Goal: Information Seeking & Learning: Learn about a topic

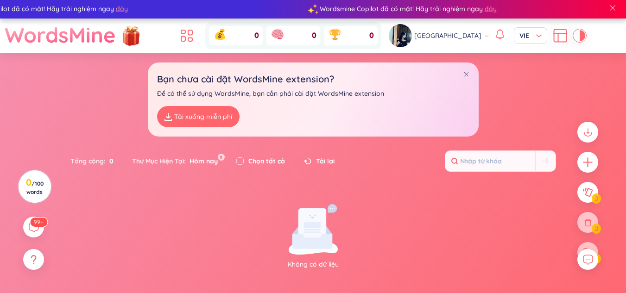
scroll to position [1, 0]
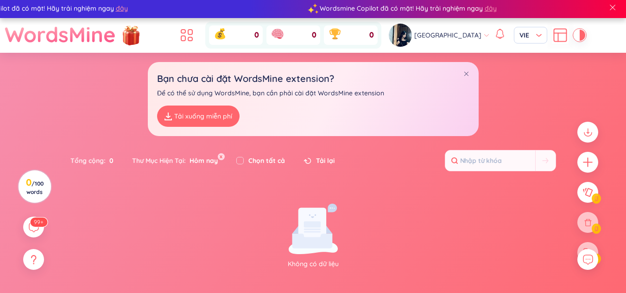
click at [200, 119] on link "Tải xuống miễn phí" at bounding box center [198, 116] width 82 height 21
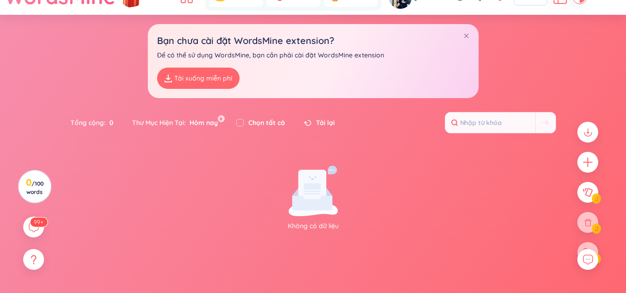
scroll to position [35, 0]
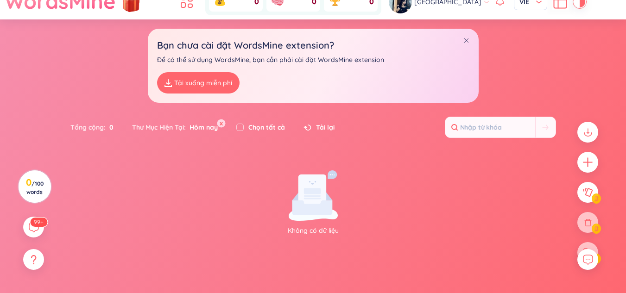
click at [220, 123] on button "x" at bounding box center [221, 124] width 8 height 8
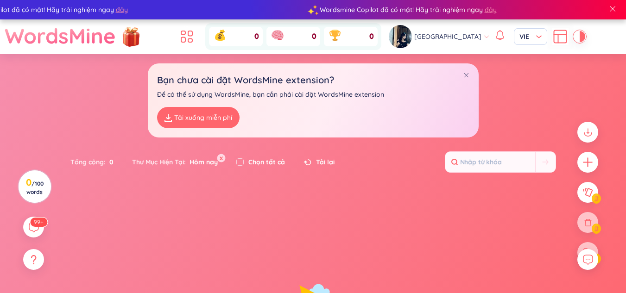
click at [221, 160] on button "x" at bounding box center [221, 158] width 8 height 8
click at [224, 158] on button "x" at bounding box center [221, 158] width 8 height 8
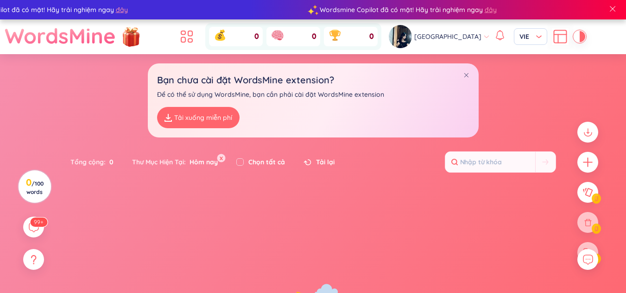
click at [224, 158] on button "x" at bounding box center [221, 158] width 8 height 8
click at [195, 30] on icon at bounding box center [186, 36] width 17 height 17
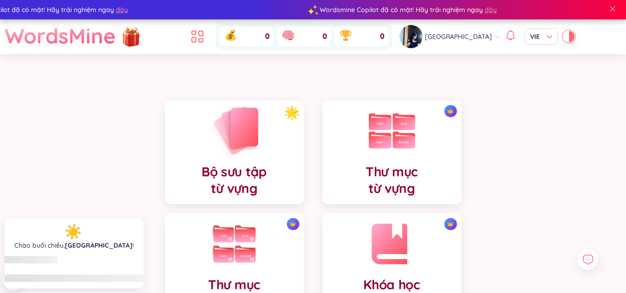
click at [237, 131] on div "Bộ sưu tập từ vựng" at bounding box center [234, 153] width 139 height 104
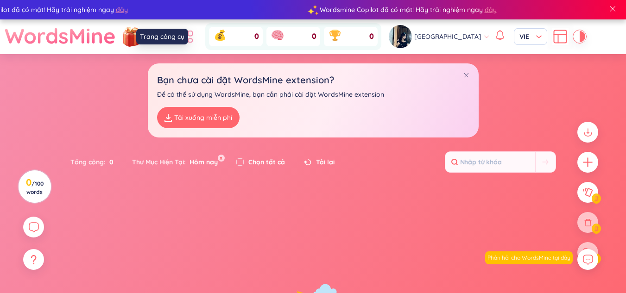
click at [195, 30] on icon at bounding box center [186, 36] width 17 height 17
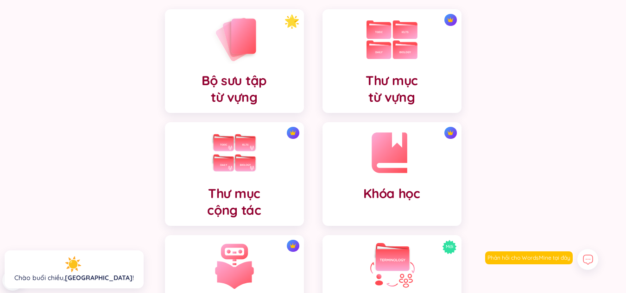
scroll to position [89, 0]
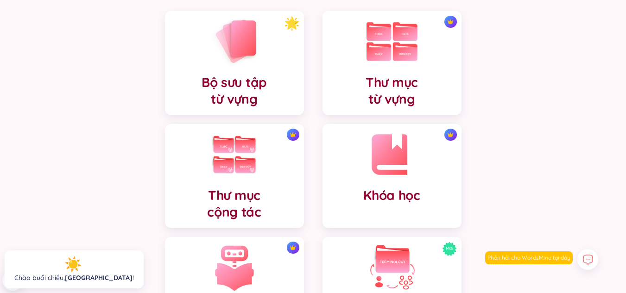
click at [388, 143] on img at bounding box center [392, 155] width 46 height 46
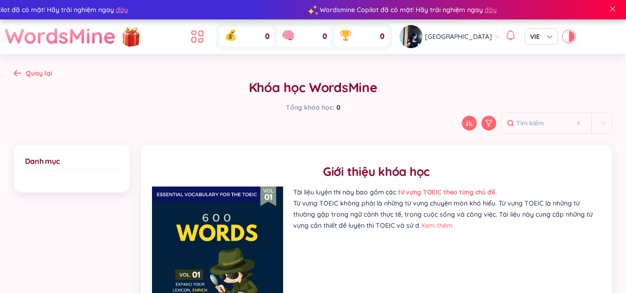
click at [22, 76] on div "Quay lại" at bounding box center [33, 73] width 38 height 10
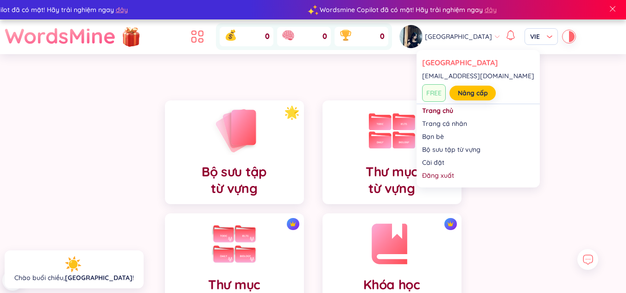
click at [422, 35] on img at bounding box center [410, 36] width 23 height 23
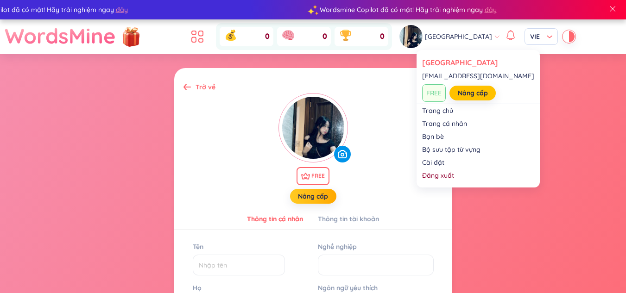
click at [422, 43] on img at bounding box center [410, 36] width 23 height 23
click at [436, 93] on span "FREE" at bounding box center [434, 93] width 24 height 18
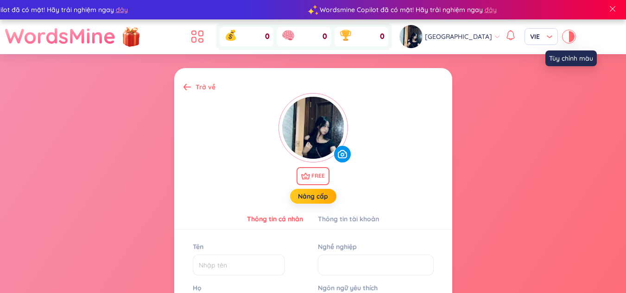
click at [563, 38] on div at bounding box center [566, 36] width 6 height 11
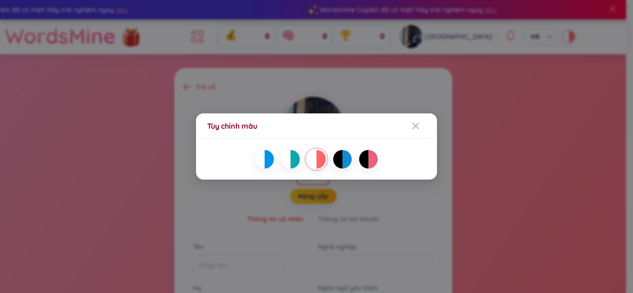
click at [371, 154] on div at bounding box center [372, 159] width 9 height 19
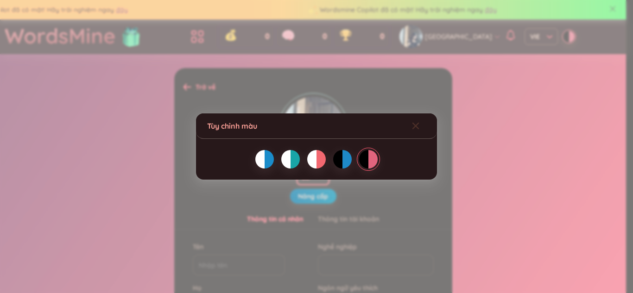
click at [415, 130] on div "Close" at bounding box center [415, 125] width 7 height 25
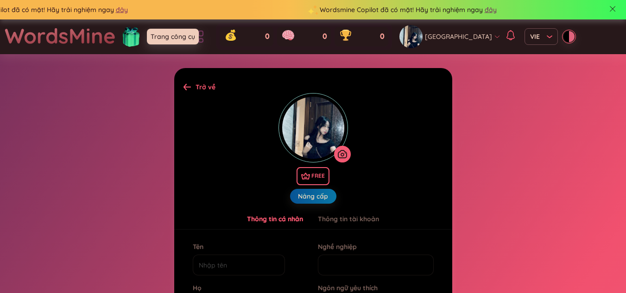
click at [206, 39] on icon at bounding box center [197, 36] width 17 height 17
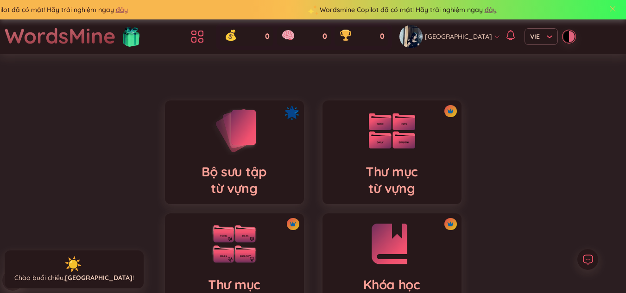
click at [618, 10] on div at bounding box center [612, 10] width 27 height 22
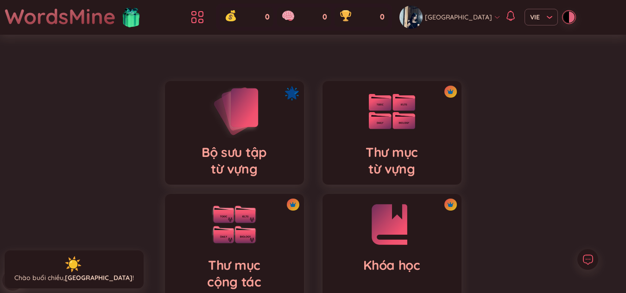
click at [205, 169] on h4 "Bộ sưu tập từ vựng" at bounding box center [233, 160] width 65 height 33
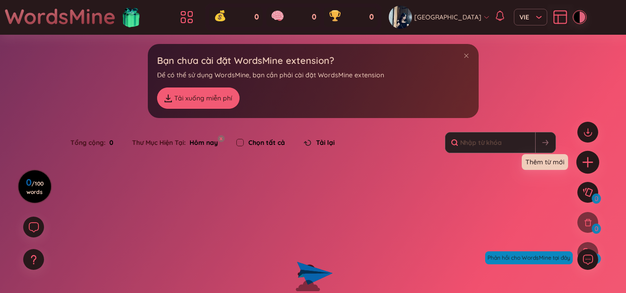
click at [583, 156] on icon "plus" at bounding box center [587, 162] width 13 height 13
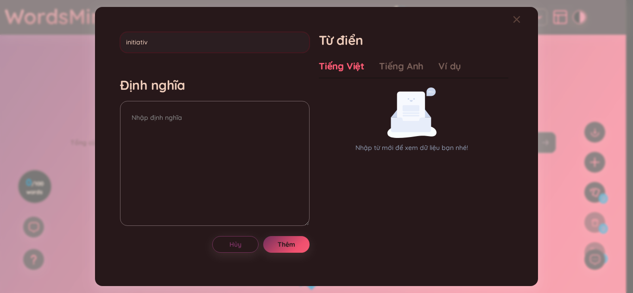
type input "initiative"
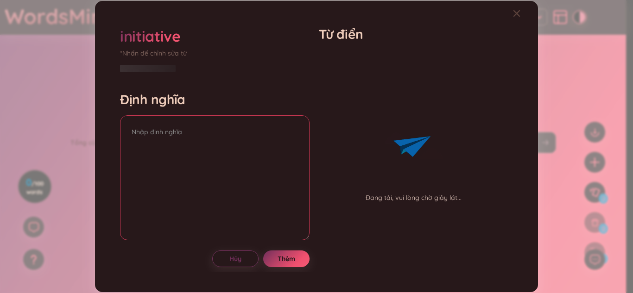
click at [253, 155] on textarea at bounding box center [214, 177] width 189 height 125
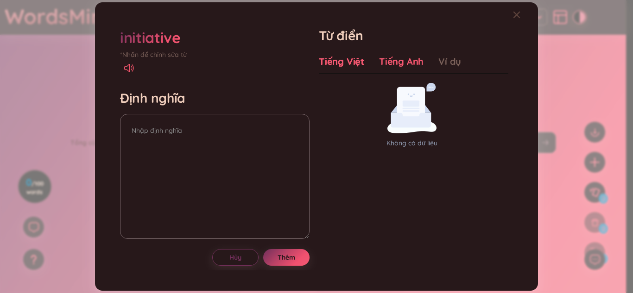
click at [388, 67] on div "Tiếng Anh" at bounding box center [401, 61] width 44 height 13
click at [354, 62] on div "Tiếng Việt" at bounding box center [341, 61] width 45 height 13
click at [125, 68] on icon at bounding box center [127, 68] width 6 height 8
click at [194, 163] on textarea at bounding box center [214, 176] width 189 height 125
click at [128, 132] on textarea "sáng kiến" at bounding box center [214, 176] width 189 height 125
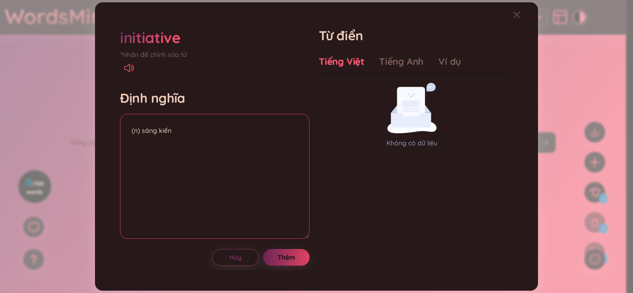
type textarea "(n) sáng kiến"
click at [282, 261] on span "Thêm" at bounding box center [286, 257] width 18 height 9
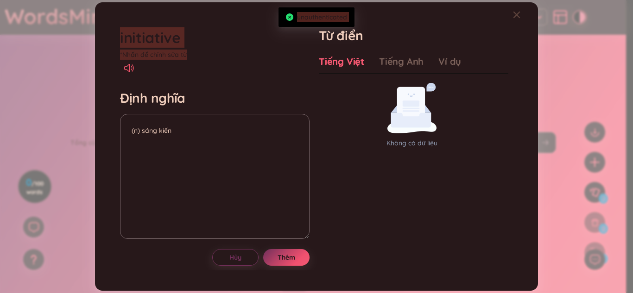
drag, startPoint x: 290, startPoint y: 16, endPoint x: 274, endPoint y: 53, distance: 41.1
click at [274, 53] on body "Wordsmine Copilot đã có mặt! Hãy trải nghiệm ngay đây Wordsmine Copilot đã có m…" at bounding box center [313, 146] width 626 height 293
click at [516, 20] on div "Close" at bounding box center [516, 14] width 7 height 25
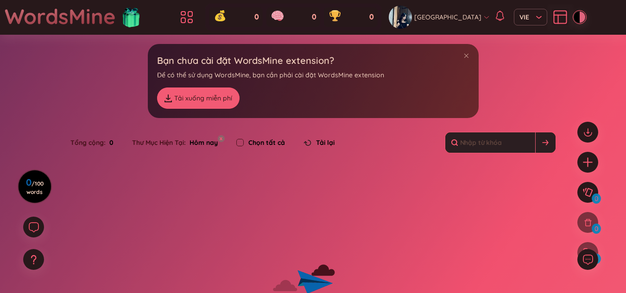
click at [541, 144] on button at bounding box center [545, 142] width 20 height 20
click at [516, 141] on input "text" at bounding box center [490, 142] width 90 height 20
click at [322, 146] on span "Tải lại" at bounding box center [325, 143] width 19 height 10
click at [322, 138] on span "Tải lại" at bounding box center [325, 143] width 19 height 10
click at [192, 12] on icon at bounding box center [190, 14] width 4 height 5
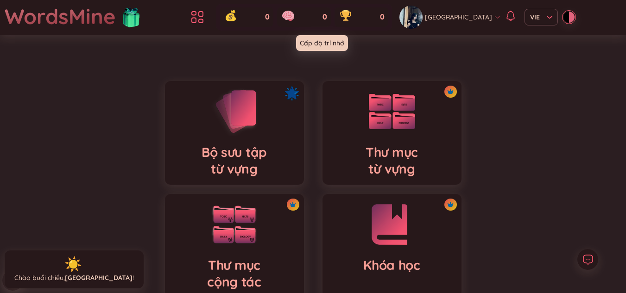
click at [294, 13] on icon at bounding box center [288, 15] width 11 height 7
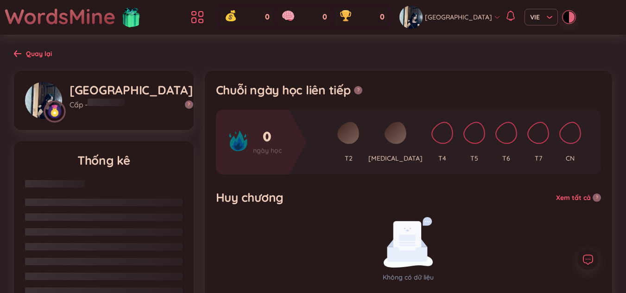
click at [37, 56] on div "Quay lại" at bounding box center [39, 54] width 26 height 10
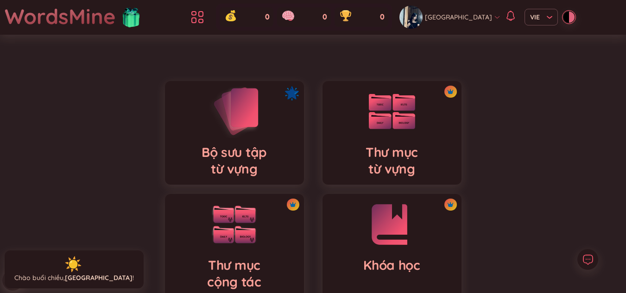
click at [287, 117] on div "Bộ sưu tập từ vựng" at bounding box center [234, 133] width 139 height 104
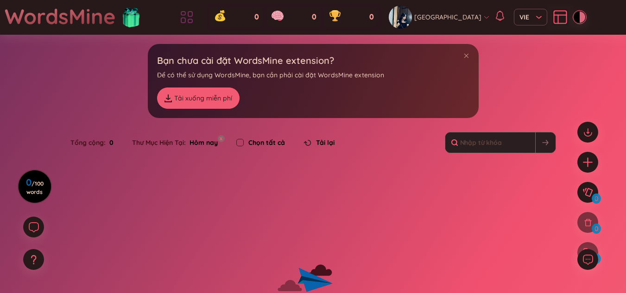
click at [195, 15] on li at bounding box center [186, 17] width 20 height 20
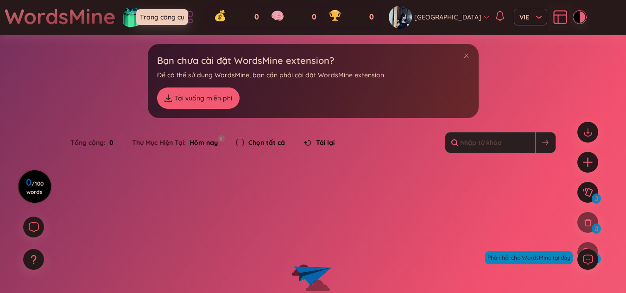
click at [195, 16] on icon at bounding box center [186, 17] width 17 height 17
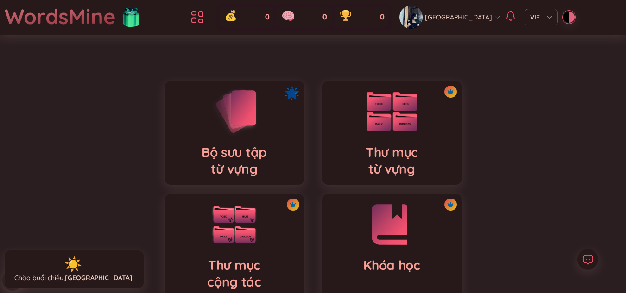
click at [380, 117] on img at bounding box center [391, 111] width 51 height 39
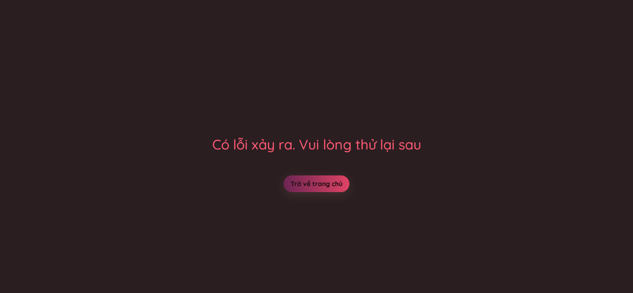
click at [333, 183] on link "Trở về trang chủ" at bounding box center [316, 184] width 52 height 10
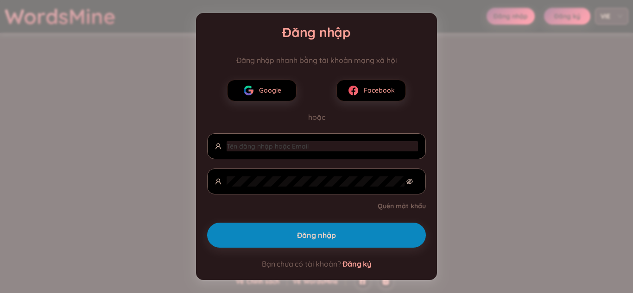
click at [461, 109] on div "Đăng nhập Đăng nhập nhanh bằng tài khoản mạng xã hội Google Facebook hoặc Quên …" at bounding box center [316, 146] width 633 height 293
click at [431, 23] on div "Đăng nhập Đăng nhập nhanh bằng tài khoản mạng xã hội Google Facebook hoặc Quên …" at bounding box center [316, 146] width 241 height 267
click at [283, 93] on button "Google" at bounding box center [261, 91] width 69 height 22
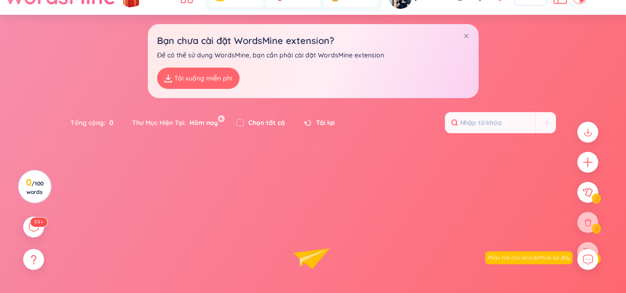
scroll to position [28, 0]
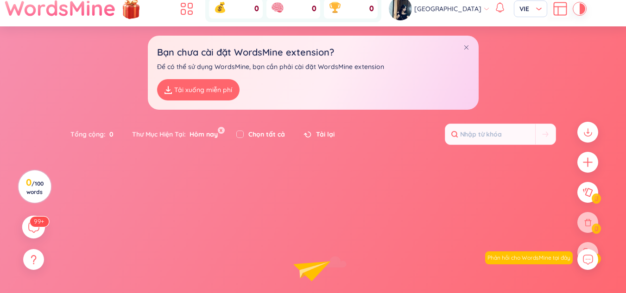
click at [29, 228] on icon at bounding box center [34, 227] width 10 height 10
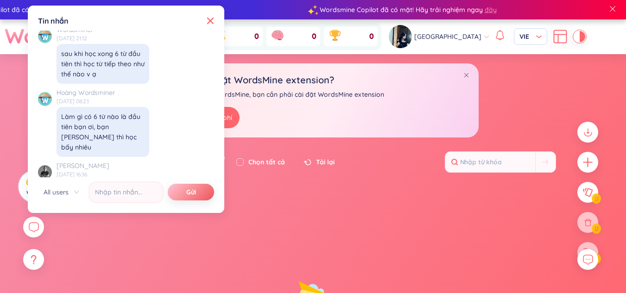
scroll to position [9663, 0]
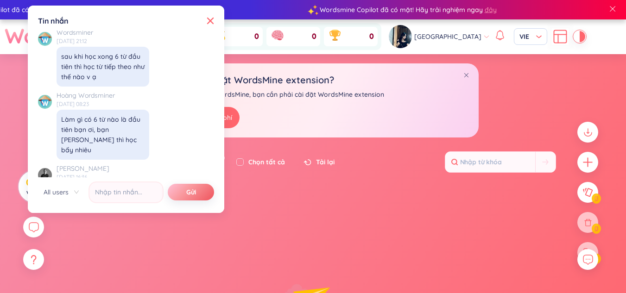
click at [218, 20] on div "Tin nhắn X ✨ Hey, I'm Seed Bae , your language learning buddy -- here to sprink…" at bounding box center [125, 109] width 185 height 196
click at [211, 25] on div "Tin nhắn" at bounding box center [126, 21] width 176 height 10
click at [214, 23] on div "Tin nhắn X ✨ Hey, I'm Seed Bae , your language learning buddy -- here to sprink…" at bounding box center [125, 109] width 185 height 196
click at [56, 195] on span "All users" at bounding box center [61, 192] width 35 height 14
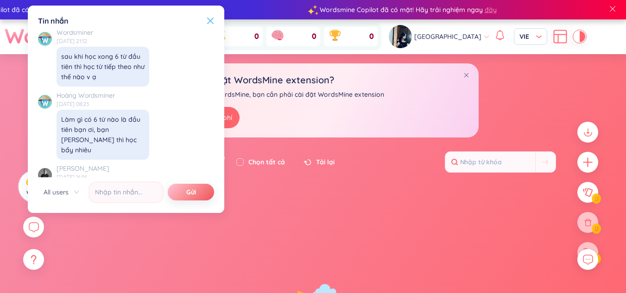
click at [212, 17] on icon at bounding box center [210, 20] width 7 height 7
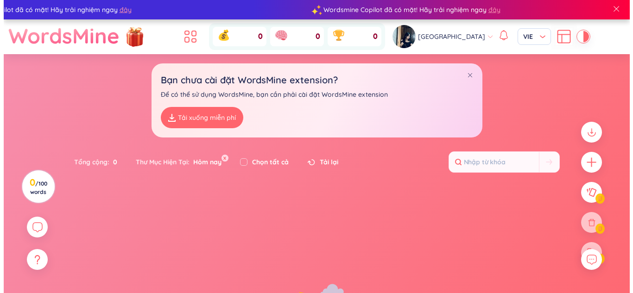
scroll to position [10751, 0]
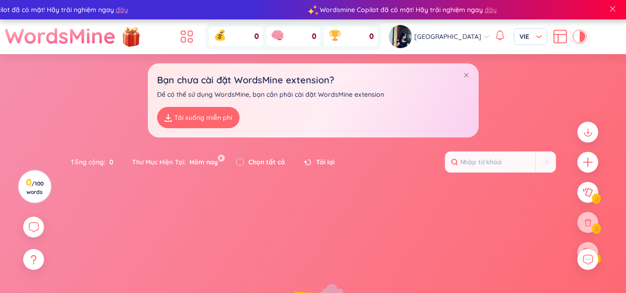
click at [212, 17] on div "Wordsmine Copilot đã có mặt! Hãy trải nghiệm ngay đây Wordsmine Copilot đã có m…" at bounding box center [311, 9] width 1495 height 19
click at [619, 12] on div at bounding box center [612, 10] width 27 height 22
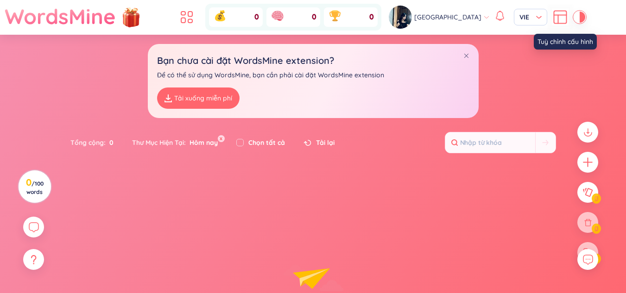
click at [552, 19] on icon at bounding box center [560, 17] width 17 height 17
click at [540, 178] on section "Sắp xếp Chữ cái tăng dần Chữ cái giảm dần Thời gian xa nhất Thời gian gần nhất …" at bounding box center [313, 198] width 626 height 327
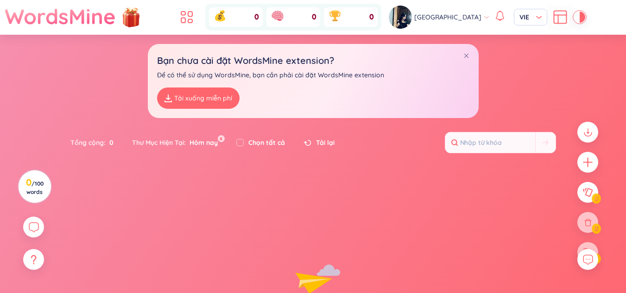
click at [560, 10] on div "[PERSON_NAME] VIE" at bounding box center [487, 17] width 196 height 23
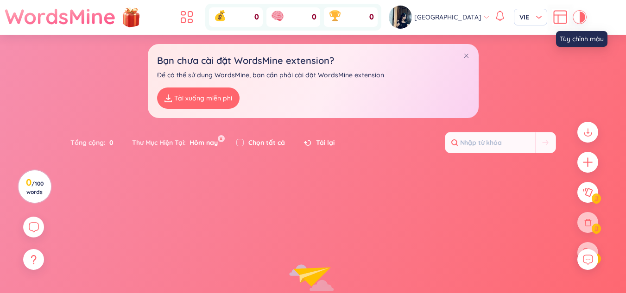
click at [574, 16] on div at bounding box center [577, 17] width 6 height 11
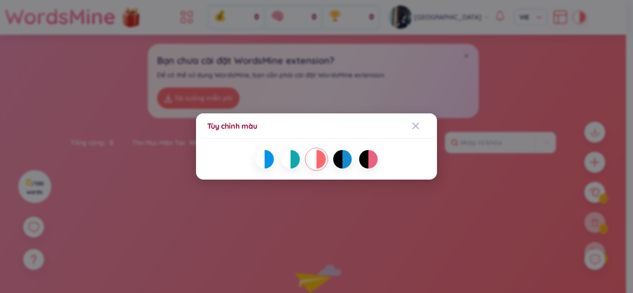
click at [366, 164] on div at bounding box center [363, 159] width 9 height 19
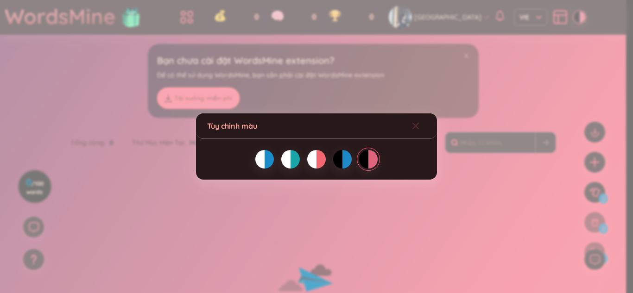
click at [419, 121] on span "Close" at bounding box center [424, 125] width 25 height 25
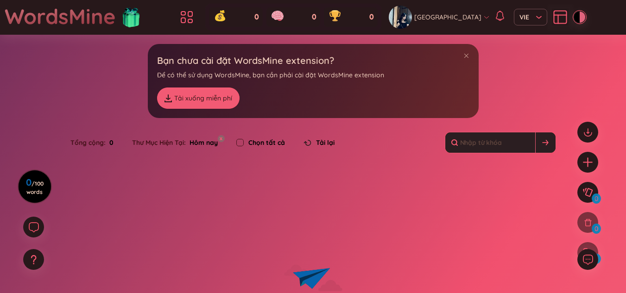
click at [489, 137] on input "text" at bounding box center [490, 142] width 90 height 20
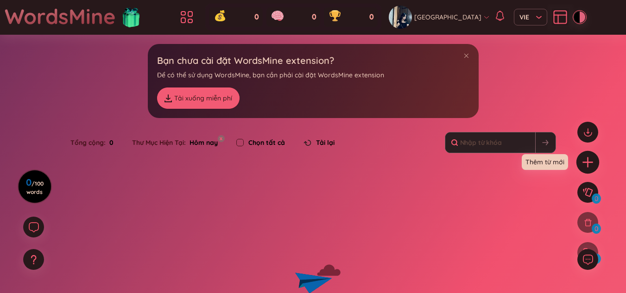
click at [583, 165] on icon "plus" at bounding box center [587, 162] width 13 height 13
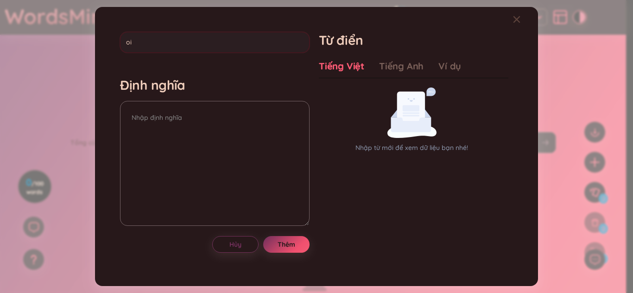
type input "o"
type input "pivotal"
click at [299, 240] on div "pivotal Định nghĩa Hủy Thêm" at bounding box center [214, 146] width 189 height 229
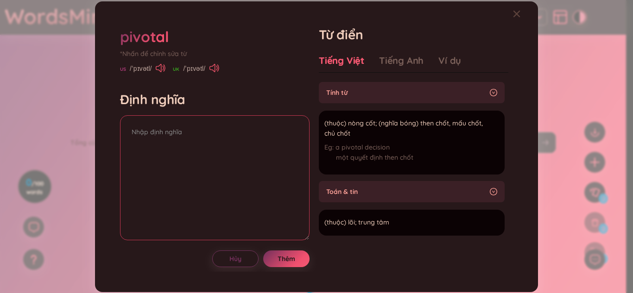
click at [283, 142] on textarea at bounding box center [214, 177] width 189 height 125
click at [220, 63] on div "pivotal *Nhấn để chỉnh sửa từ US /ˈpɪvətl/ UK /ˈpɪvətl/" at bounding box center [214, 49] width 189 height 47
click at [217, 66] on icon at bounding box center [214, 68] width 10 height 8
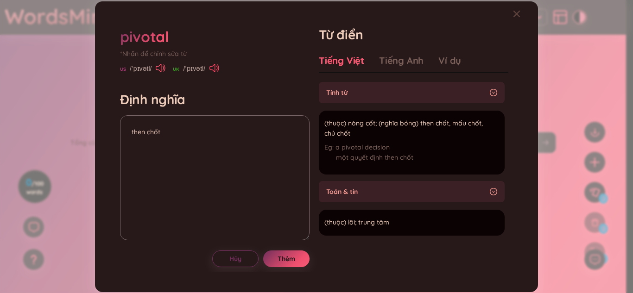
click at [217, 66] on icon at bounding box center [214, 68] width 10 height 8
click at [164, 69] on icon at bounding box center [161, 68] width 10 height 8
click at [219, 69] on icon at bounding box center [214, 68] width 10 height 8
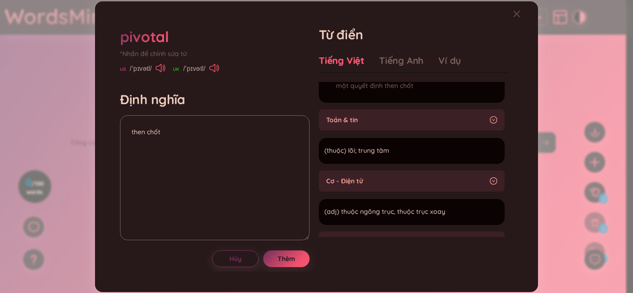
scroll to position [71, 0]
click at [211, 139] on textarea "then chốt" at bounding box center [214, 177] width 189 height 125
type textarea "t"
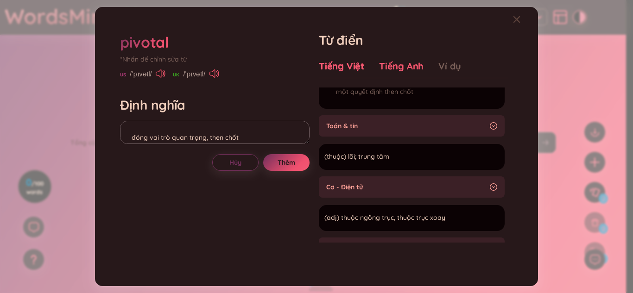
click at [399, 60] on div "Tiếng Anh" at bounding box center [401, 66] width 44 height 13
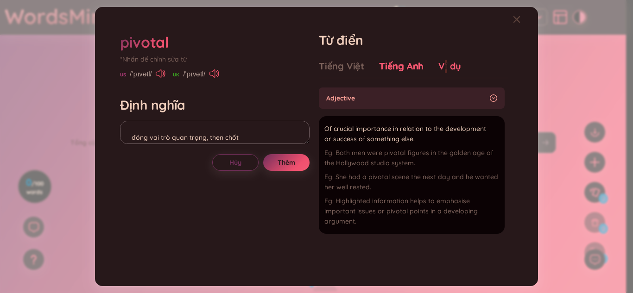
click at [444, 62] on div "Tiếng Việt Tiếng Anh Ví dụ Tính từ (thuộc) nòng cốt; (nghĩa bóng) then chốt, mấ…" at bounding box center [413, 158] width 189 height 205
click at [444, 62] on div "Ví dụ" at bounding box center [449, 66] width 23 height 13
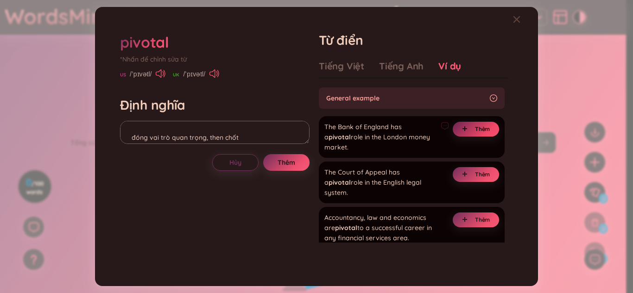
click at [464, 124] on button "Thêm" at bounding box center [476, 129] width 46 height 15
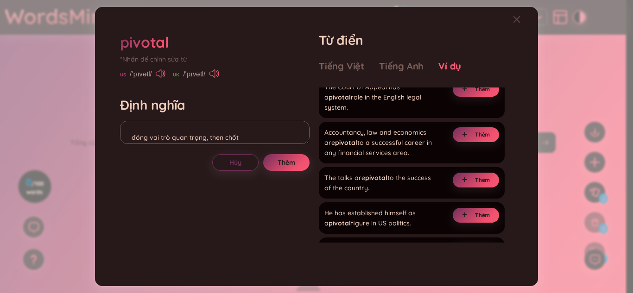
scroll to position [86, 0]
click at [458, 172] on button "Thêm" at bounding box center [476, 179] width 46 height 15
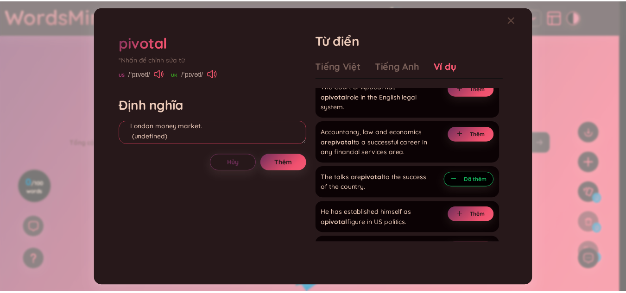
scroll to position [31, 0]
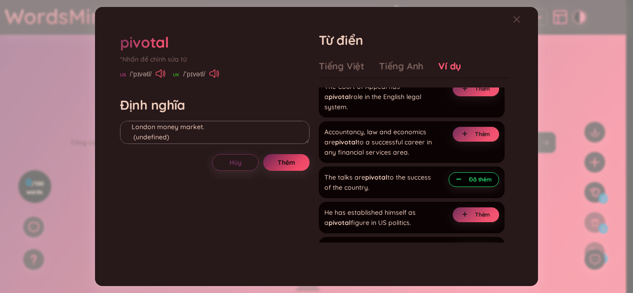
click at [284, 170] on button "Thêm" at bounding box center [286, 162] width 46 height 17
type textarea "đóng vai trò quan trọng, then chốt Eg: The Bank of England has a pivotal role i…"
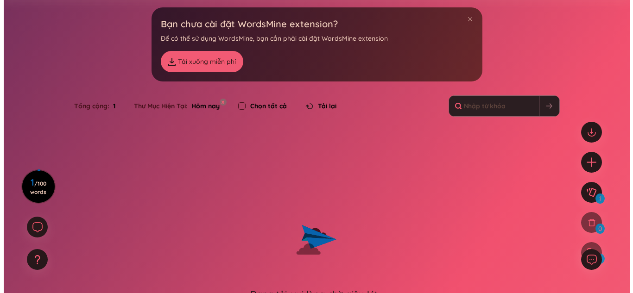
scroll to position [30, 0]
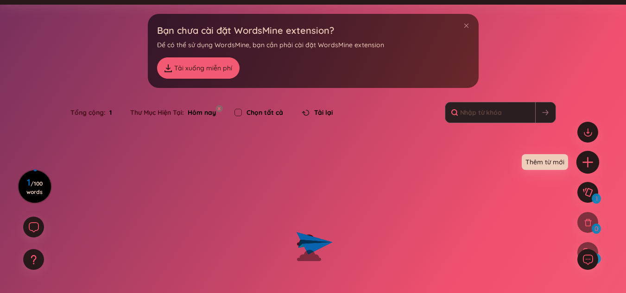
click at [587, 158] on icon "plus" at bounding box center [587, 162] width 1 height 10
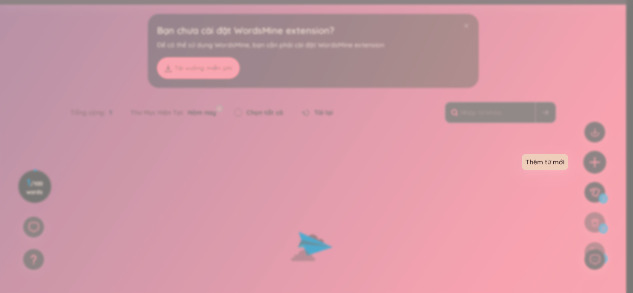
scroll to position [6, 0]
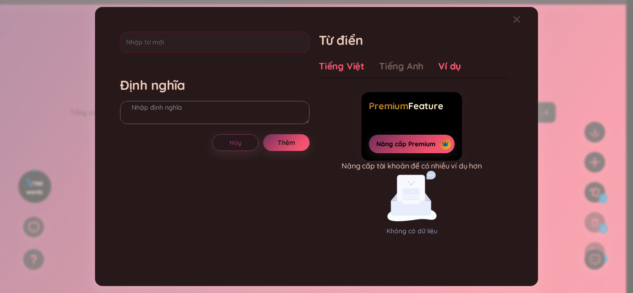
click at [335, 66] on div "Tiếng Việt" at bounding box center [341, 66] width 45 height 13
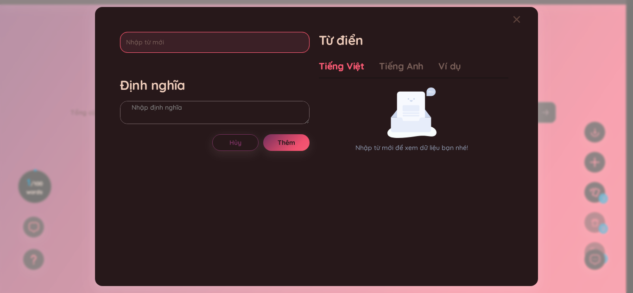
click at [205, 40] on input "text" at bounding box center [214, 42] width 189 height 21
type input "indigenous"
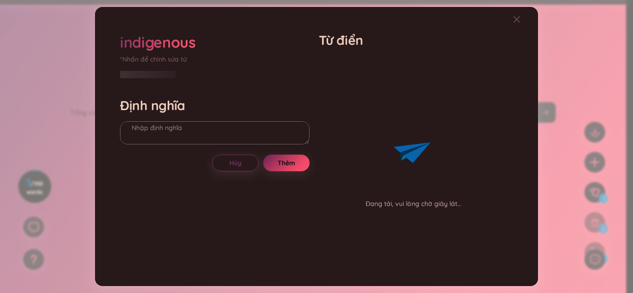
click at [278, 147] on div "indigenous *Nhấn để chỉnh sửa từ Định nghĩa Hủy Thêm" at bounding box center [214, 146] width 189 height 229
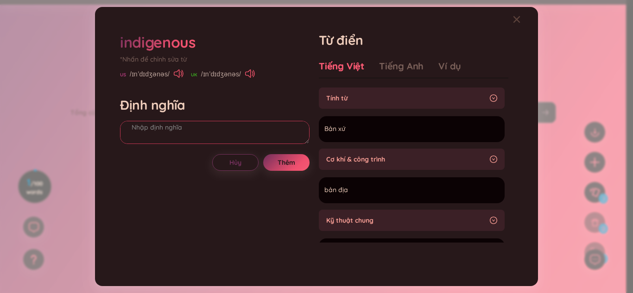
click at [259, 127] on textarea at bounding box center [214, 132] width 189 height 23
click at [441, 60] on div "Ví dụ" at bounding box center [449, 66] width 23 height 13
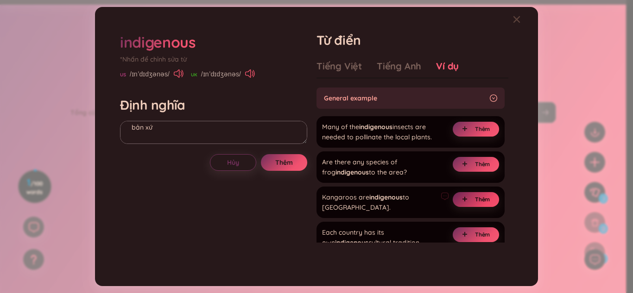
click at [491, 199] on button "Thêm" at bounding box center [476, 199] width 46 height 15
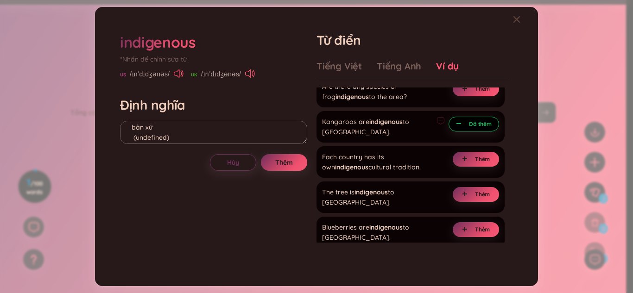
scroll to position [76, 0]
click at [466, 189] on button "Thêm" at bounding box center [476, 194] width 46 height 15
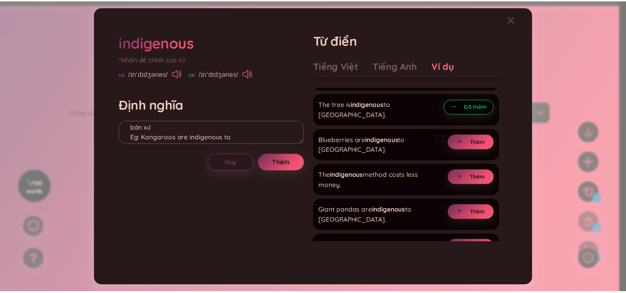
scroll to position [164, 0]
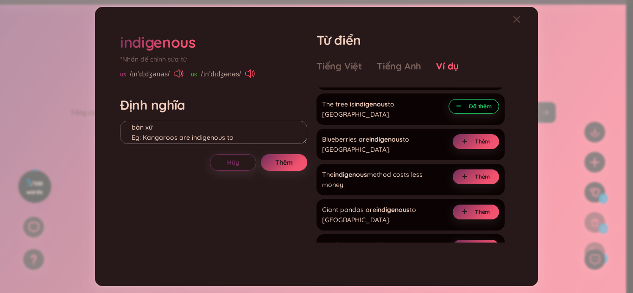
click at [250, 74] on icon at bounding box center [250, 73] width 10 height 8
click at [297, 163] on button "Thêm" at bounding box center [284, 162] width 46 height 17
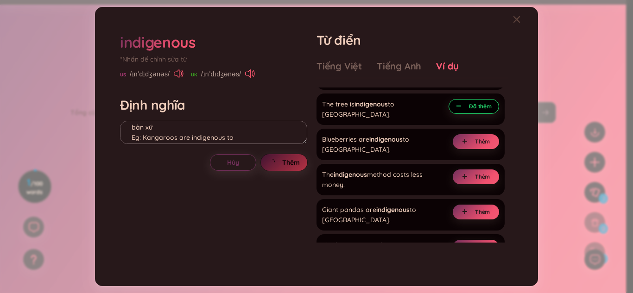
type textarea "bản xứ Eg: Kangaroos are indigenous to [GEOGRAPHIC_DATA] (undefined) Eg: The tr…"
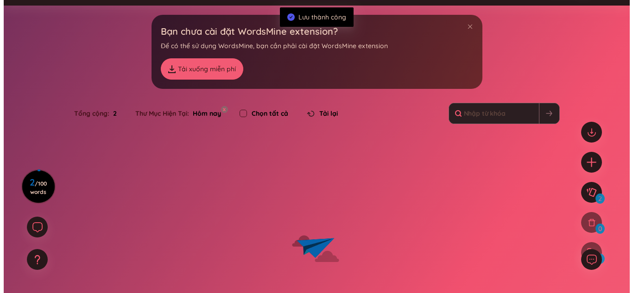
scroll to position [0, 0]
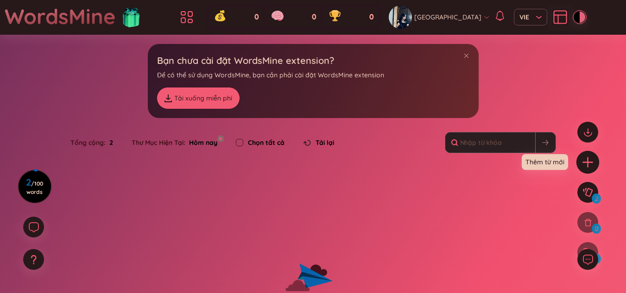
click at [584, 166] on icon "plus" at bounding box center [587, 162] width 13 height 13
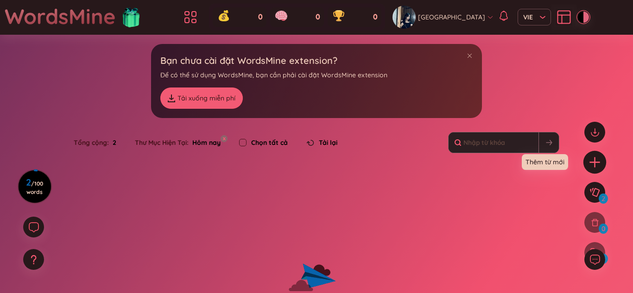
scroll to position [6, 0]
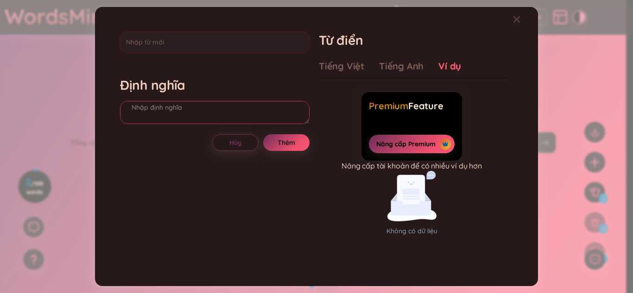
click at [200, 111] on textarea at bounding box center [214, 112] width 189 height 23
type textarea "p"
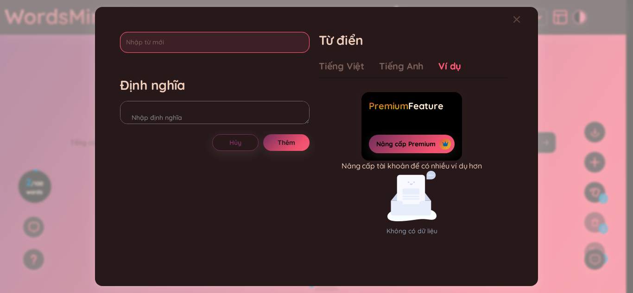
click at [220, 46] on input "text" at bounding box center [214, 42] width 189 height 21
type input "prominent"
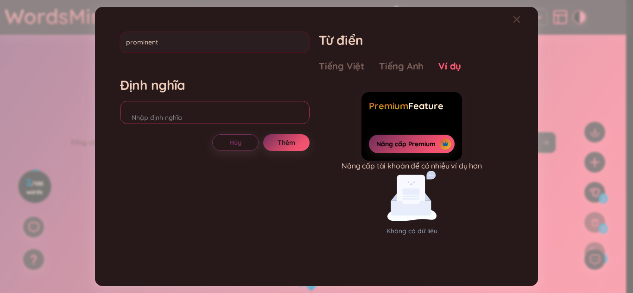
click at [179, 117] on div "Định nghĩa" at bounding box center [214, 102] width 189 height 50
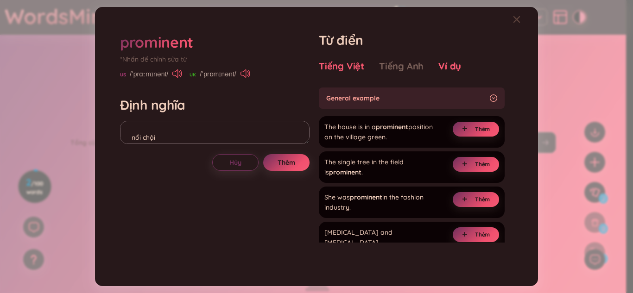
click at [357, 61] on div "Tiếng Việt" at bounding box center [341, 66] width 45 height 13
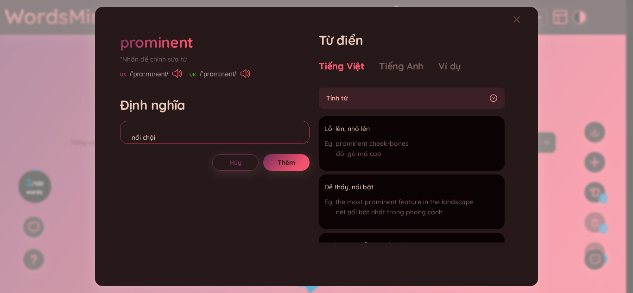
click at [243, 138] on textarea "nổi chội" at bounding box center [214, 132] width 189 height 23
click at [403, 67] on div "Tiếng Anh" at bounding box center [401, 66] width 44 height 13
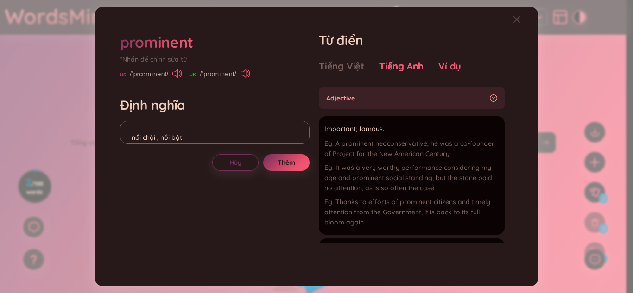
click at [442, 64] on div "Ví dụ" at bounding box center [449, 66] width 23 height 13
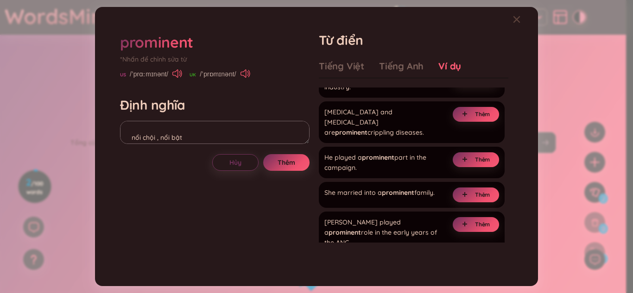
scroll to position [121, 0]
click at [463, 191] on icon "plus" at bounding box center [465, 194] width 6 height 6
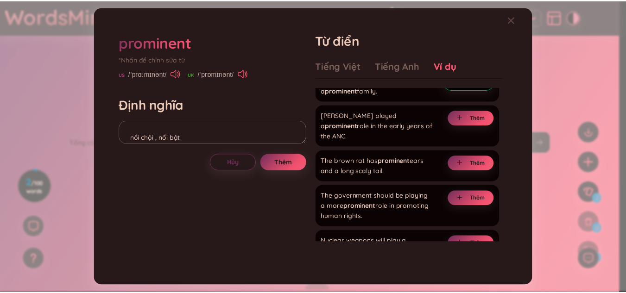
scroll to position [233, 0]
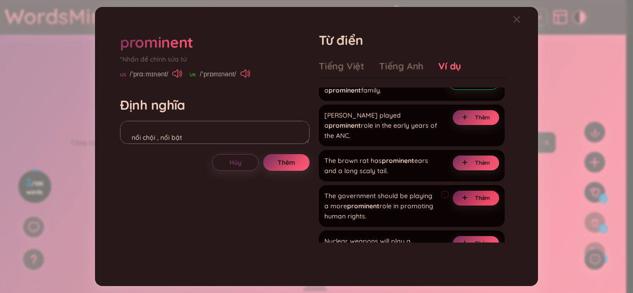
click at [470, 191] on button "Thêm" at bounding box center [476, 198] width 46 height 15
click at [248, 66] on div "prominent *Nhấn để chỉnh sửa từ [GEOGRAPHIC_DATA] /ˈprɑːmɪnənt/ [GEOGRAPHIC_DAT…" at bounding box center [214, 55] width 189 height 47
click at [246, 71] on icon at bounding box center [243, 73] width 6 height 8
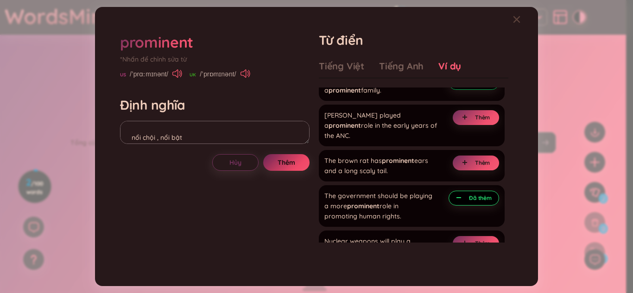
click at [286, 168] on button "Thêm" at bounding box center [286, 162] width 46 height 17
type textarea "nổi chội , nổi bật [PERSON_NAME]: She married into a prominent family. (undefin…"
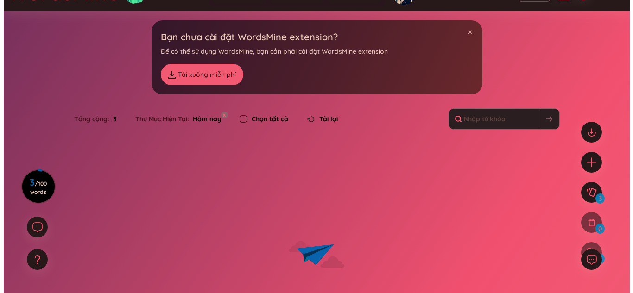
scroll to position [0, 0]
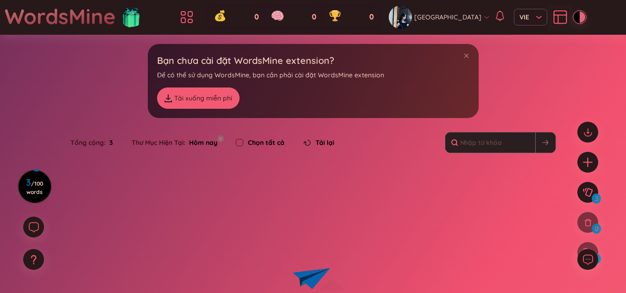
click at [443, 163] on div "Tổng cộng : 3 Thư Mục Hiện Tại : Hôm nay x Chọn tất cả Tải lại" at bounding box center [313, 147] width 578 height 40
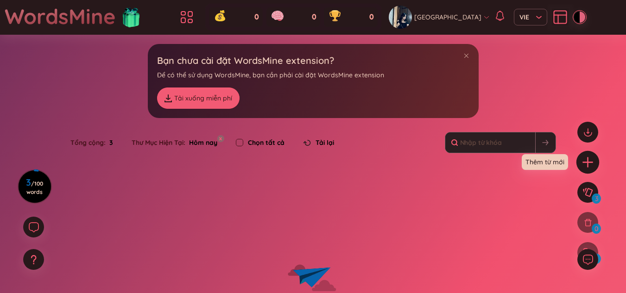
click at [588, 162] on icon "plus" at bounding box center [587, 162] width 10 height 1
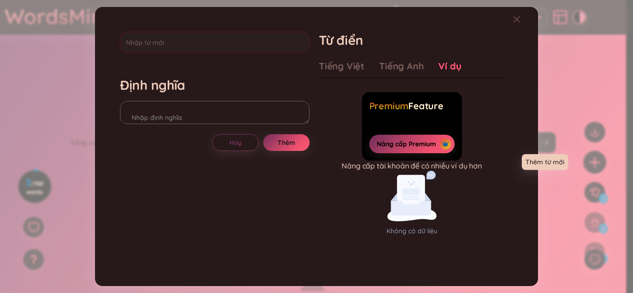
scroll to position [6, 0]
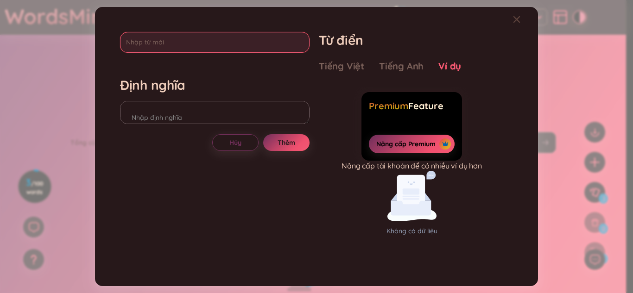
click at [284, 43] on input "text" at bounding box center [214, 42] width 189 height 21
type input "compromise"
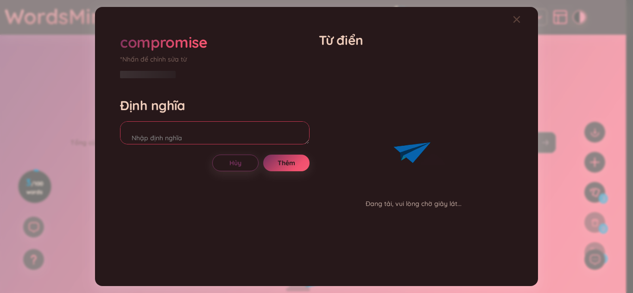
click at [227, 121] on textarea at bounding box center [214, 132] width 189 height 23
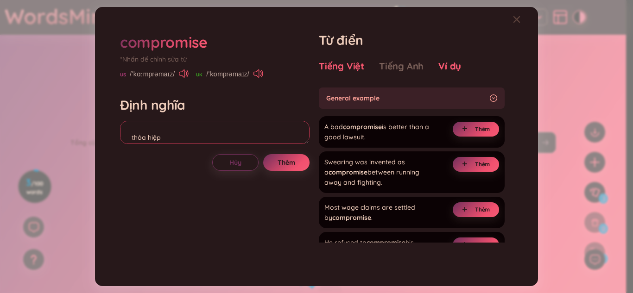
type textarea "thỏa hiệp"
click at [346, 69] on div "Tiếng Việt" at bounding box center [341, 66] width 45 height 13
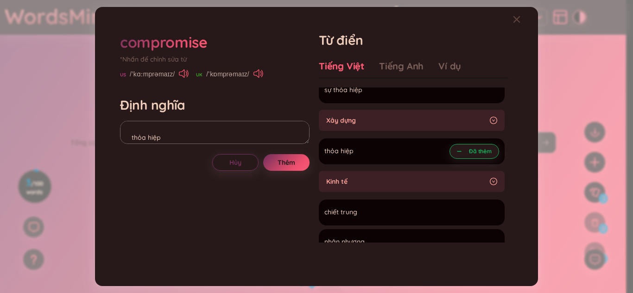
scroll to position [306, 0]
click at [485, 118] on div "Xây dựng" at bounding box center [412, 119] width 186 height 21
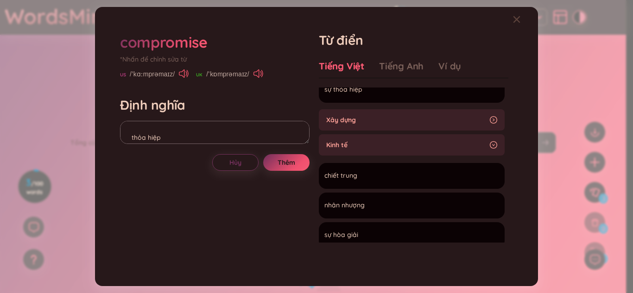
click at [486, 118] on div "Xây dựng" at bounding box center [412, 119] width 186 height 21
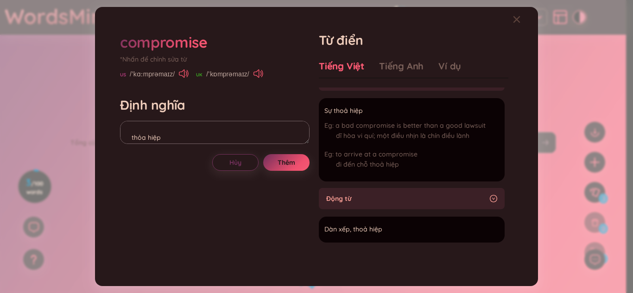
scroll to position [11, 0]
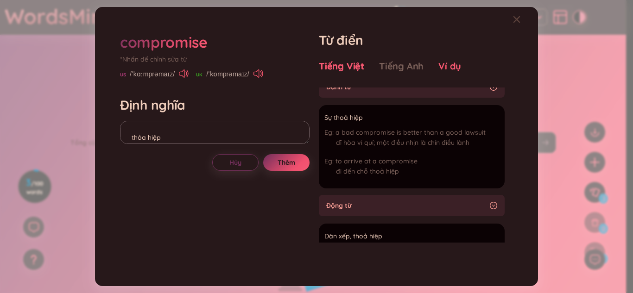
click at [448, 66] on div "Ví dụ" at bounding box center [449, 66] width 23 height 13
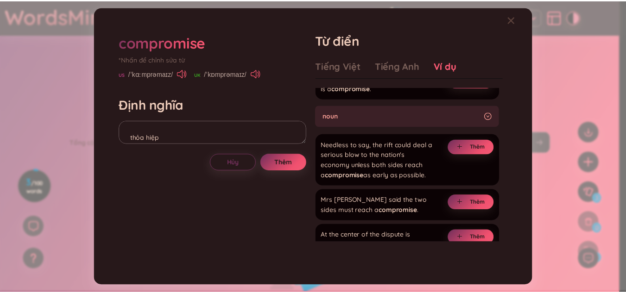
scroll to position [395, 0]
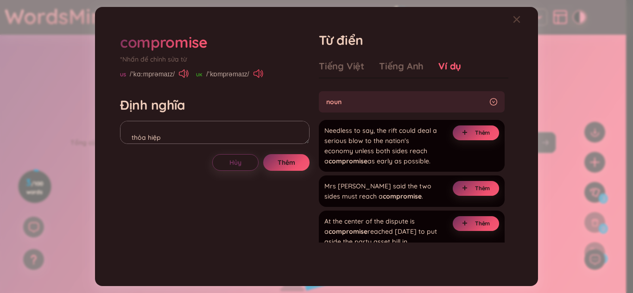
click at [258, 69] on icon at bounding box center [258, 73] width 10 height 8
click at [291, 159] on span "Thêm" at bounding box center [286, 162] width 18 height 9
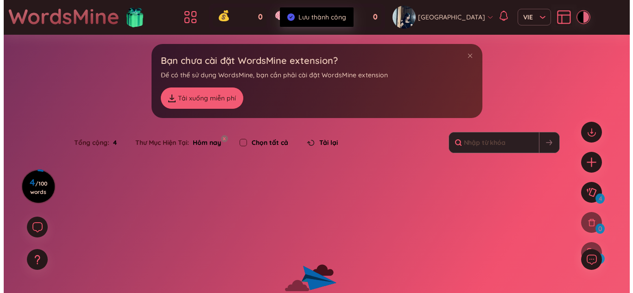
scroll to position [87, 0]
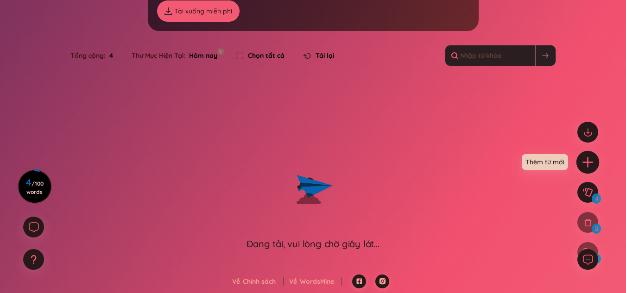
click at [589, 155] on div at bounding box center [587, 162] width 23 height 23
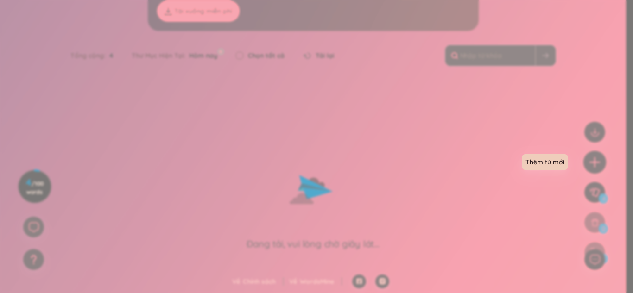
scroll to position [6, 0]
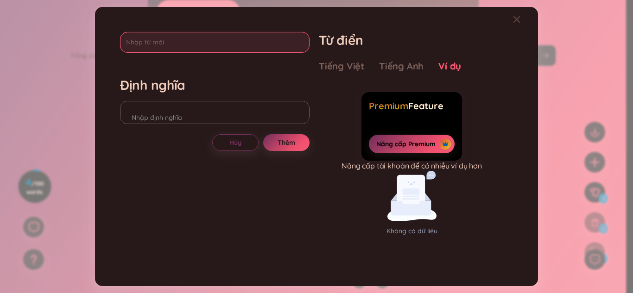
click at [268, 49] on input "text" at bounding box center [214, 42] width 189 height 21
type input "dispensable"
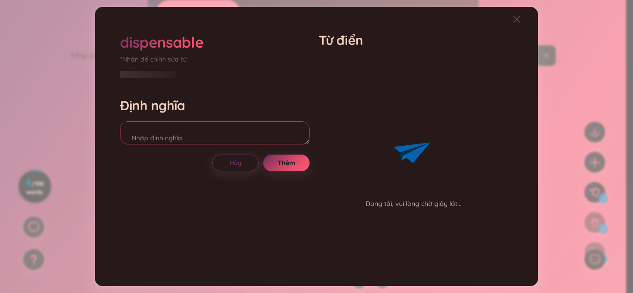
click at [236, 113] on div "Định nghĩa" at bounding box center [214, 122] width 189 height 50
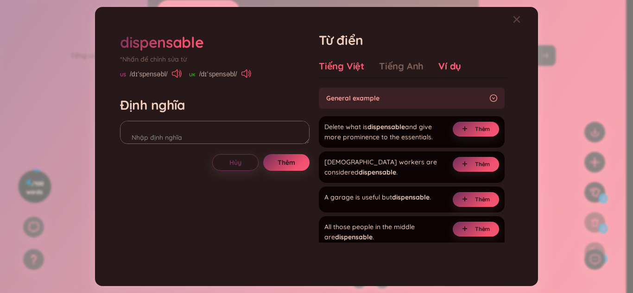
click at [360, 61] on div "Tiếng Việt" at bounding box center [341, 66] width 45 height 13
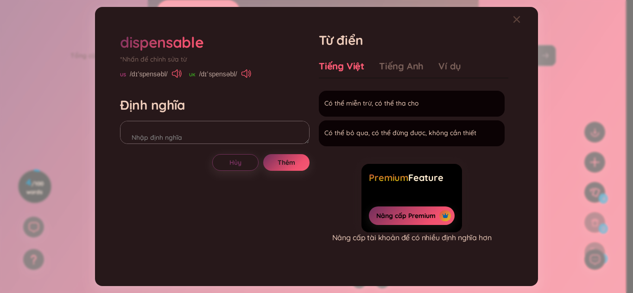
scroll to position [0, 0]
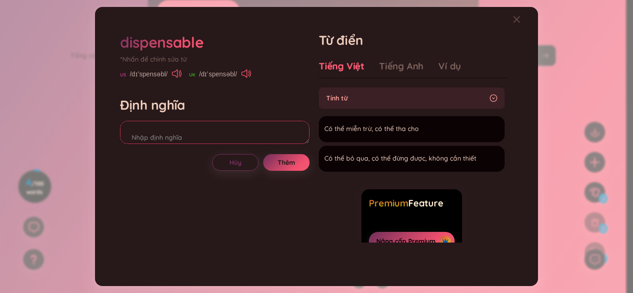
click at [247, 137] on textarea at bounding box center [214, 132] width 189 height 23
click at [245, 64] on div "dispensable *Nhấn để chỉnh sửa từ US /dɪˈspensəbl/ UK /dɪˈspensəbl/" at bounding box center [214, 55] width 189 height 47
click at [248, 69] on div "dispensable *Nhấn để chỉnh sửa từ US /dɪˈspensəbl/ UK /dɪˈspensəbl/" at bounding box center [214, 55] width 189 height 47
click at [247, 72] on icon at bounding box center [244, 73] width 6 height 8
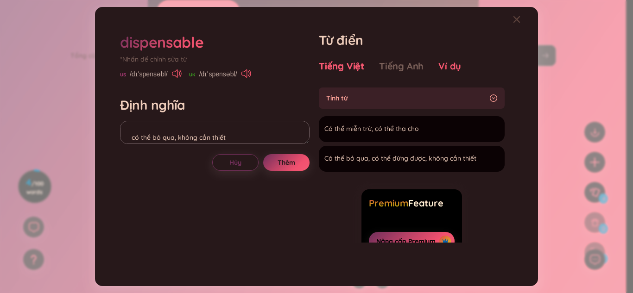
click at [446, 63] on div "Ví dụ" at bounding box center [449, 66] width 23 height 13
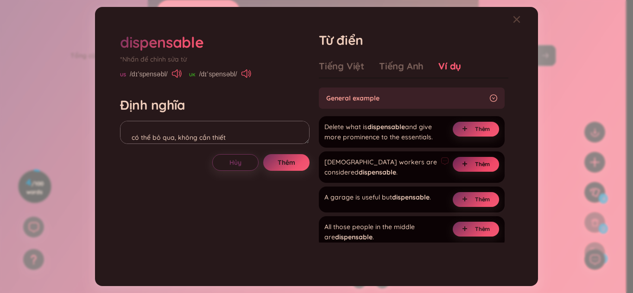
click at [458, 172] on button "Thêm" at bounding box center [476, 164] width 46 height 15
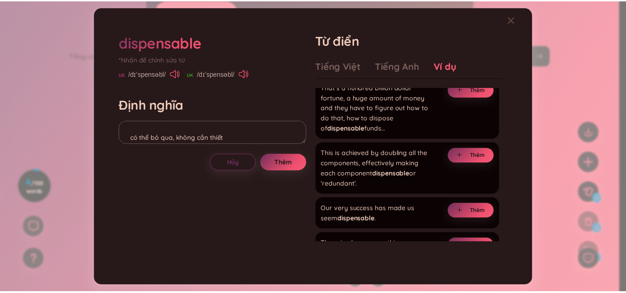
scroll to position [474, 0]
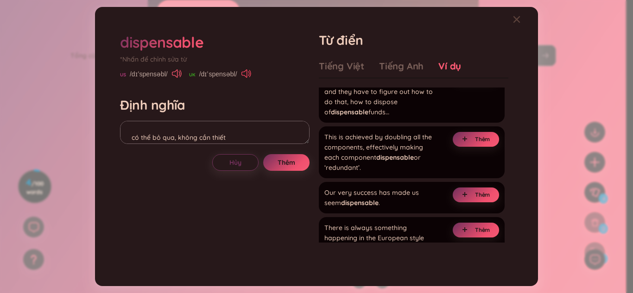
click at [245, 78] on icon at bounding box center [246, 73] width 10 height 8
click at [249, 72] on icon at bounding box center [246, 73] width 10 height 8
click at [289, 164] on span "Thêm" at bounding box center [286, 162] width 18 height 9
type textarea "có thể bỏ qua, không cần thiết (undefined) Eg: [DEMOGRAPHIC_DATA] workers are c…"
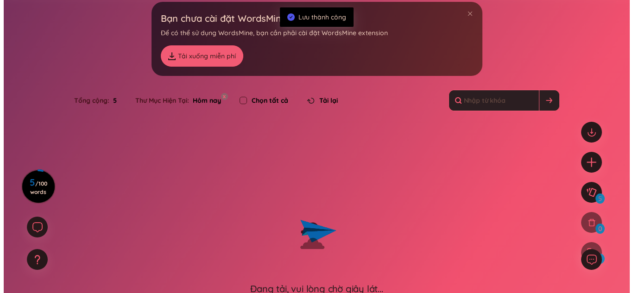
scroll to position [0, 0]
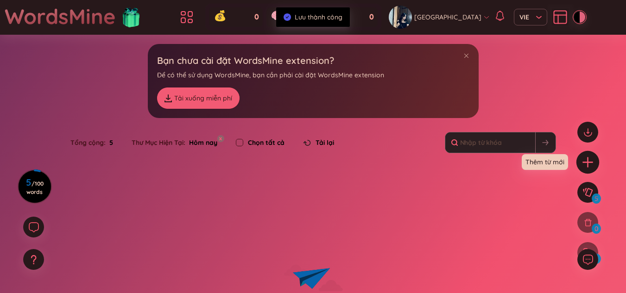
click at [578, 159] on div at bounding box center [587, 162] width 23 height 23
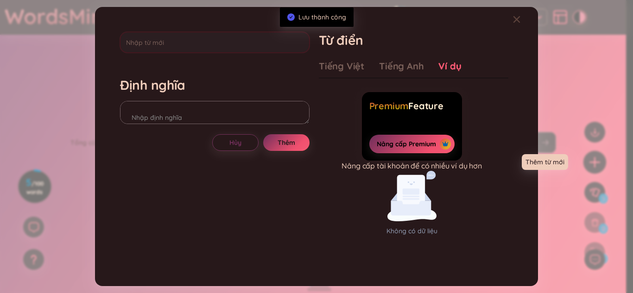
scroll to position [6, 0]
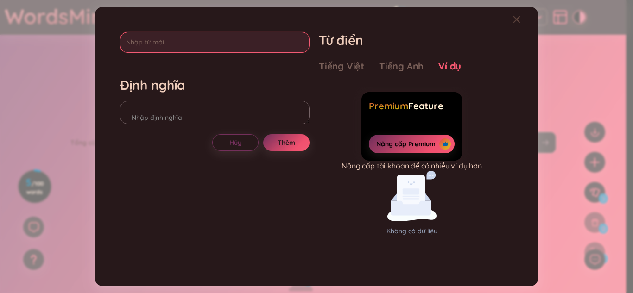
click at [231, 44] on input "text" at bounding box center [214, 42] width 189 height 21
type input "debauched"
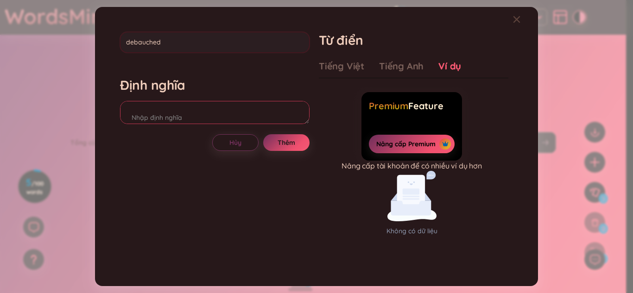
click at [264, 115] on div "Định nghĩa" at bounding box center [214, 102] width 189 height 50
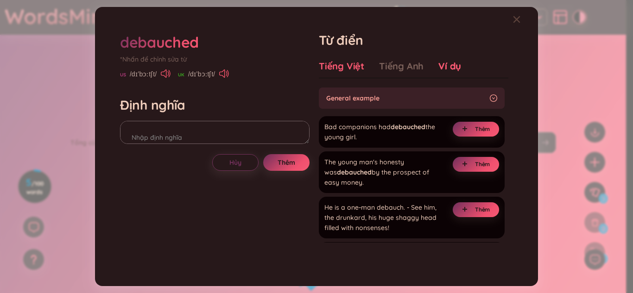
click at [348, 62] on div "Tiếng Việt" at bounding box center [341, 66] width 45 height 13
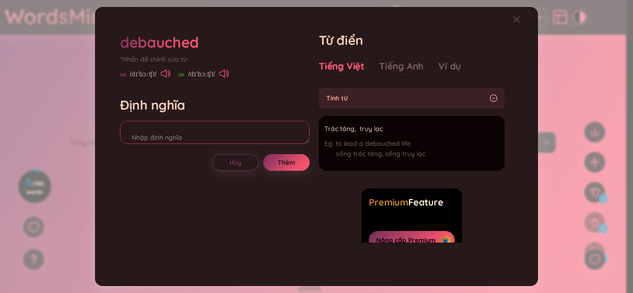
click at [284, 132] on textarea at bounding box center [214, 132] width 189 height 23
type textarea "trụy lạc"
click at [227, 77] on icon at bounding box center [224, 73] width 10 height 8
click at [272, 170] on button "Thêm" at bounding box center [286, 162] width 46 height 17
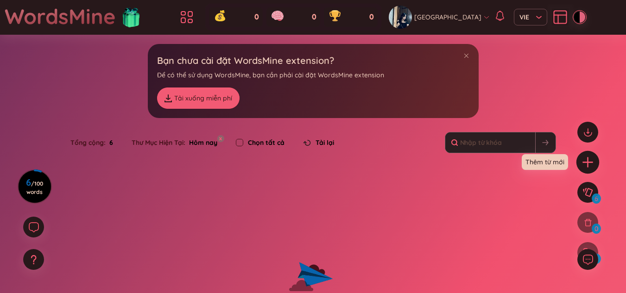
click at [582, 164] on icon "plus" at bounding box center [587, 162] width 13 height 13
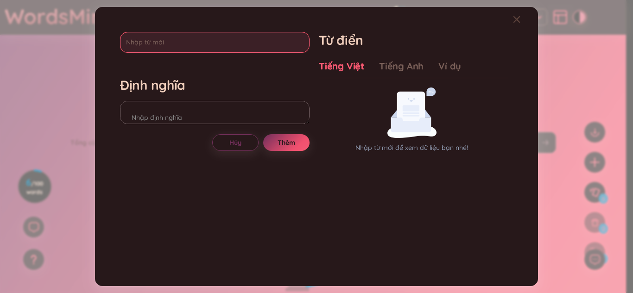
click at [275, 43] on input "text" at bounding box center [214, 42] width 189 height 21
type input "ostentatious"
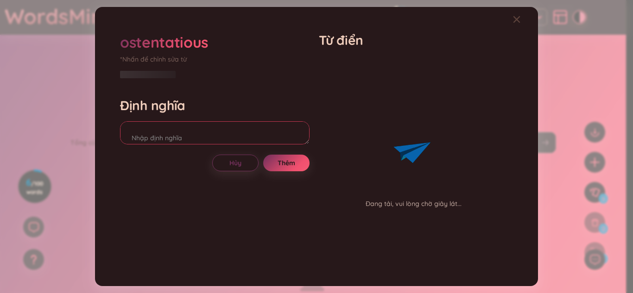
click at [258, 110] on div "Định nghĩa" at bounding box center [214, 122] width 189 height 50
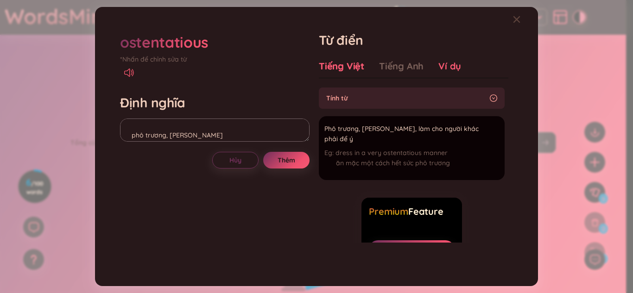
click at [438, 65] on div "Ví dụ" at bounding box center [449, 66] width 23 height 13
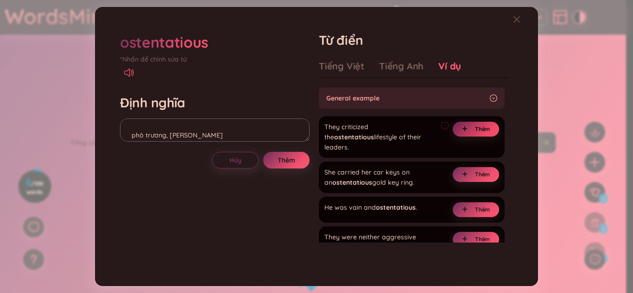
click at [458, 131] on button "Thêm" at bounding box center [476, 129] width 46 height 15
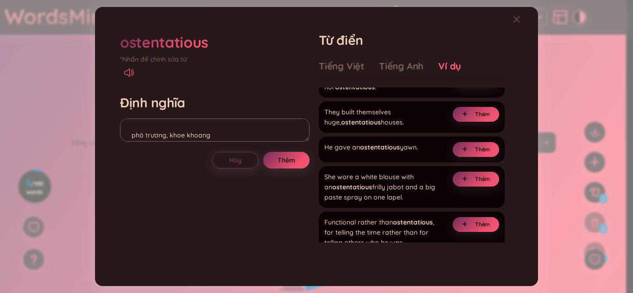
scroll to position [164, 0]
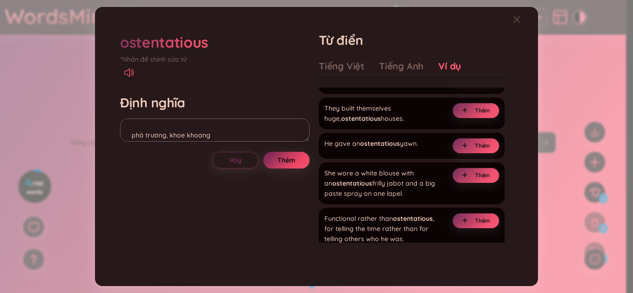
click at [277, 164] on button "Thêm" at bounding box center [286, 160] width 46 height 17
type textarea "phô trương, khoe khoang (undefined) Eg: They criticized the ostentatious lifest…"
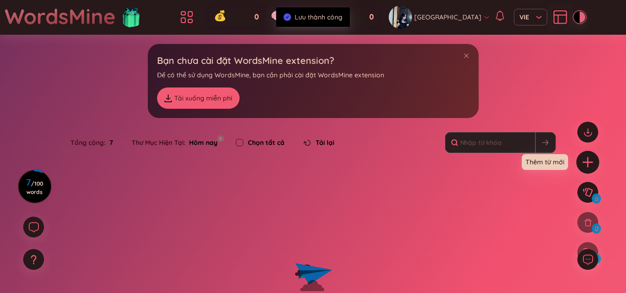
click at [586, 161] on icon "plus" at bounding box center [587, 162] width 13 height 13
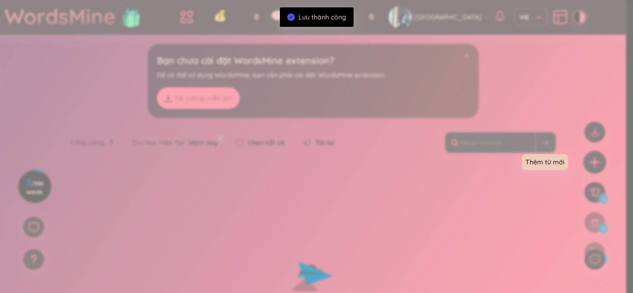
scroll to position [6, 0]
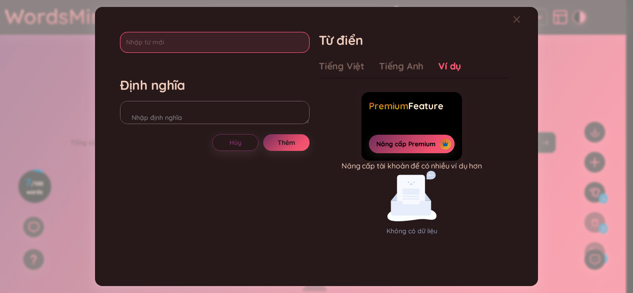
click at [258, 33] on input "text" at bounding box center [214, 42] width 189 height 21
type input "immoral"
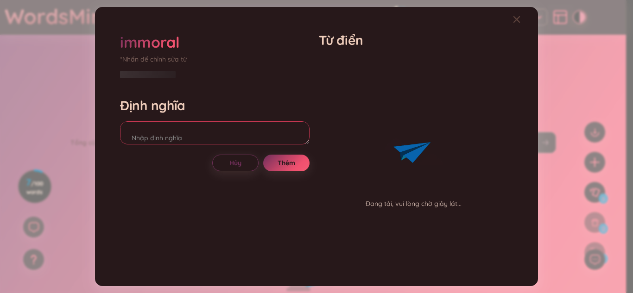
click at [187, 113] on div "Định nghĩa" at bounding box center [214, 122] width 189 height 50
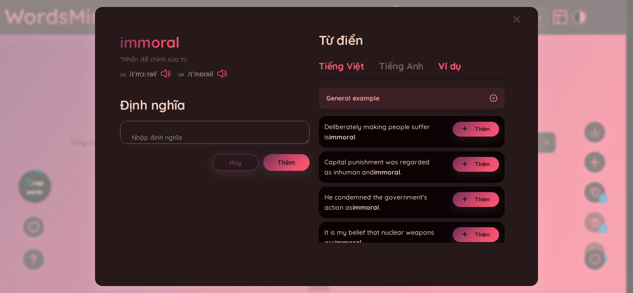
click at [324, 71] on div "Tiếng Việt" at bounding box center [341, 66] width 45 height 13
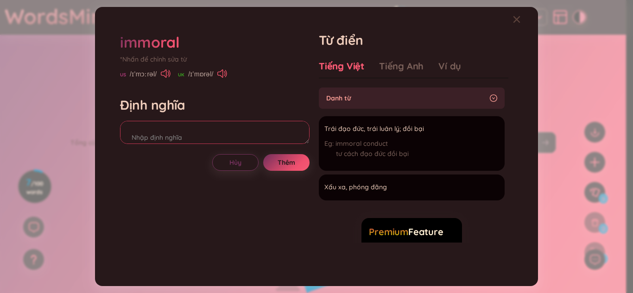
click at [246, 128] on textarea at bounding box center [214, 132] width 189 height 23
type textarea "trái đạo đức"
click at [280, 159] on span "Thêm" at bounding box center [286, 162] width 18 height 9
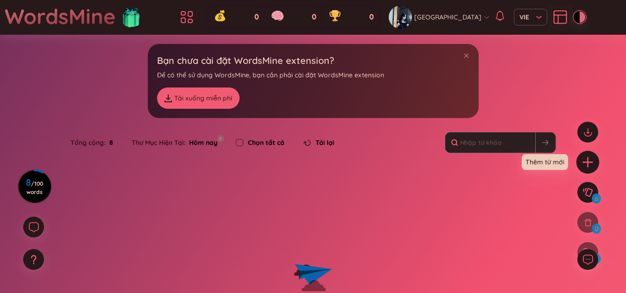
click at [593, 160] on icon "plus" at bounding box center [587, 162] width 13 height 13
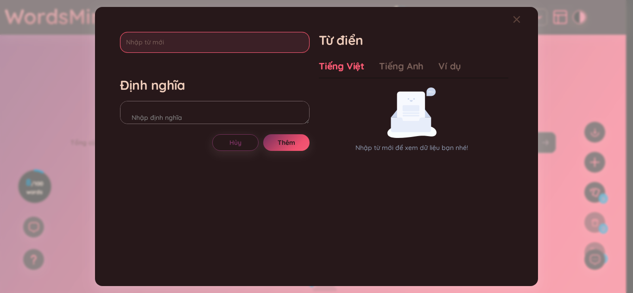
click at [210, 40] on input "text" at bounding box center [214, 42] width 189 height 21
type input "extravagant"
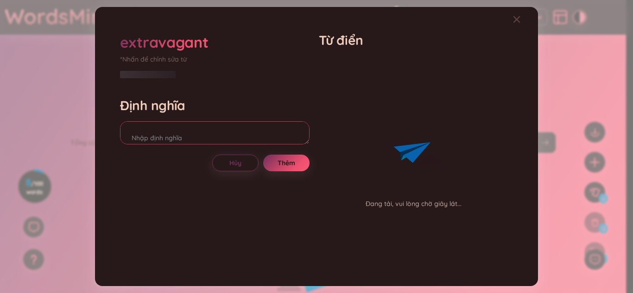
click at [201, 111] on div "Định nghĩa" at bounding box center [214, 122] width 189 height 50
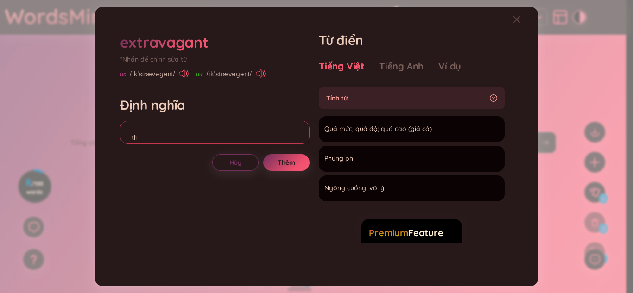
type textarea "t"
type textarea "hoang phí"
click at [438, 71] on div "Ví dụ" at bounding box center [449, 66] width 23 height 13
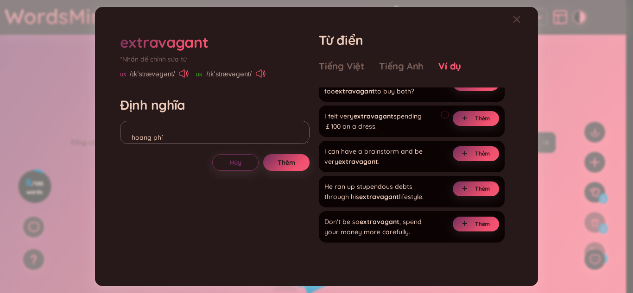
scroll to position [92, 0]
click at [289, 168] on div "extravagant *Nhấn để chỉnh sửa từ US /ɪkˈstrævəɡənt/ UK /ɪkˈstrævəɡənt/ Định ng…" at bounding box center [214, 146] width 189 height 229
click at [289, 168] on button "Thêm" at bounding box center [286, 162] width 46 height 17
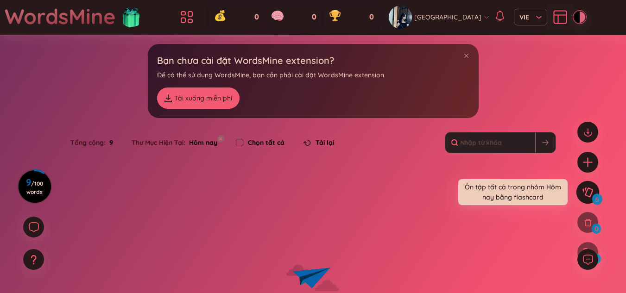
click at [588, 189] on icon at bounding box center [587, 193] width 11 height 10
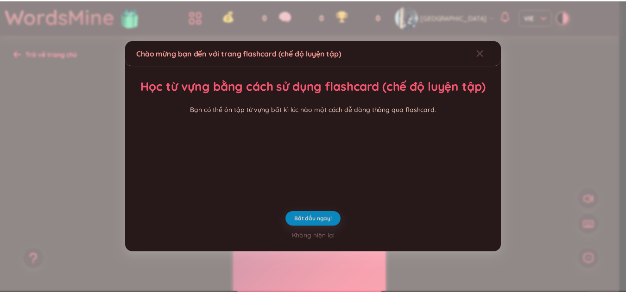
scroll to position [39, 0]
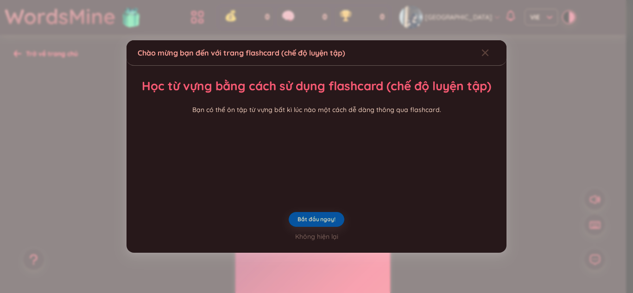
click at [319, 223] on span "Bắt đầu ngay!" at bounding box center [316, 219] width 38 height 7
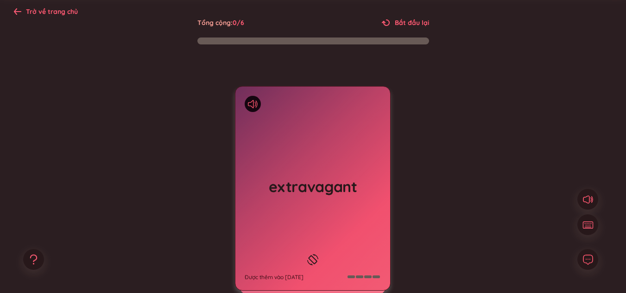
scroll to position [43, 0]
click at [248, 105] on icon at bounding box center [251, 104] width 6 height 8
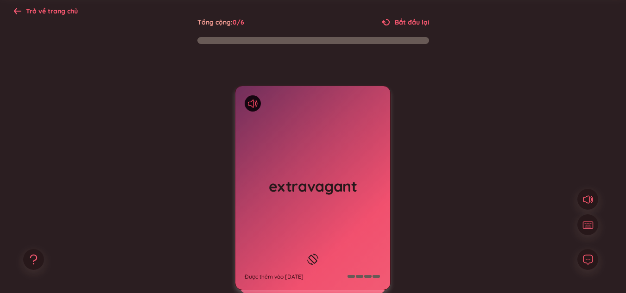
click at [252, 102] on icon at bounding box center [253, 104] width 10 height 8
click at [295, 166] on div "extravagant Được thêm vào [DATE]" at bounding box center [312, 188] width 155 height 204
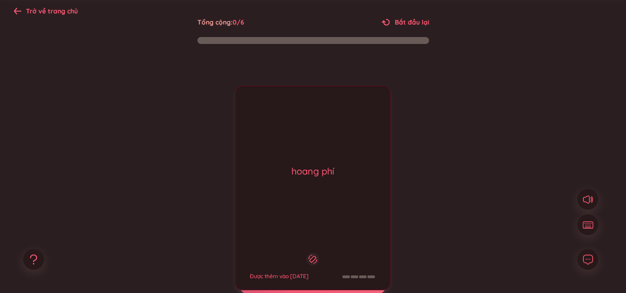
click at [252, 165] on div "hoang phí" at bounding box center [312, 171] width 145 height 13
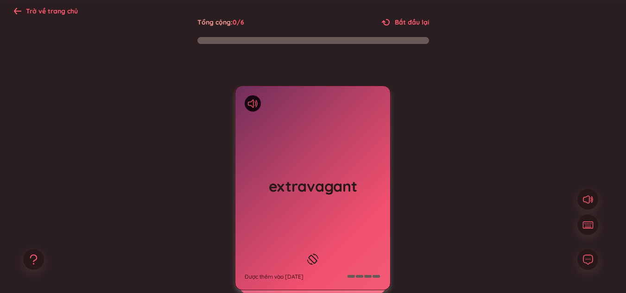
click at [336, 172] on div "extravagant Được thêm vào [DATE]" at bounding box center [312, 188] width 155 height 204
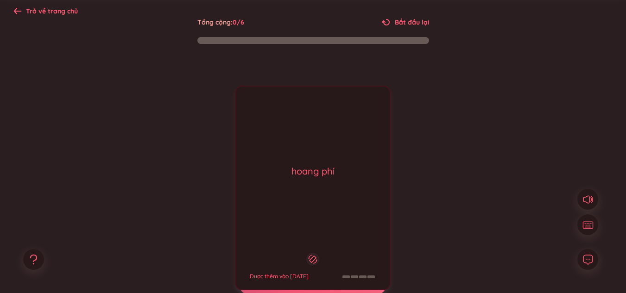
click at [336, 172] on div "hoang phí" at bounding box center [312, 171] width 145 height 13
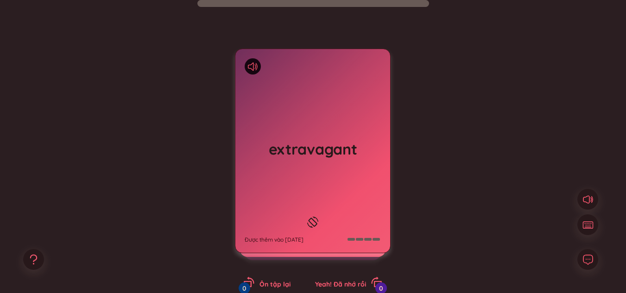
scroll to position [79, 0]
click at [351, 221] on div "extravagant Được thêm vào [DATE]" at bounding box center [312, 152] width 155 height 204
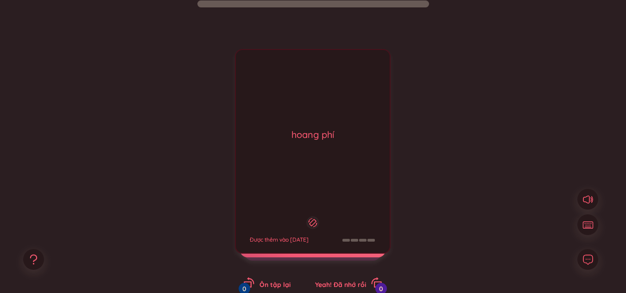
click at [351, 221] on div "hoang phí Được thêm vào [DATE]" at bounding box center [313, 151] width 156 height 205
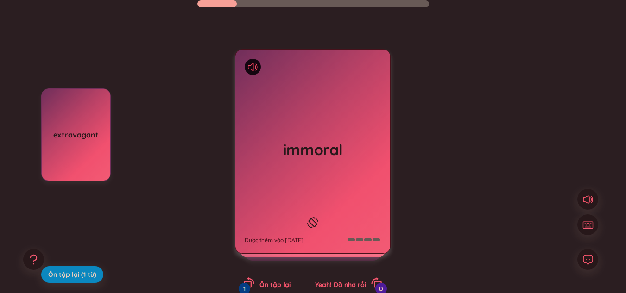
click at [254, 64] on icon at bounding box center [253, 67] width 10 height 8
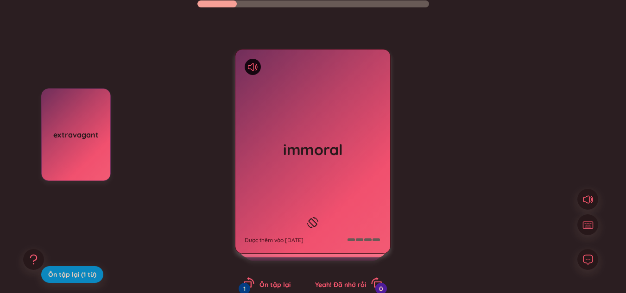
click at [271, 96] on div "immoral Được thêm vào [DATE]" at bounding box center [312, 152] width 155 height 204
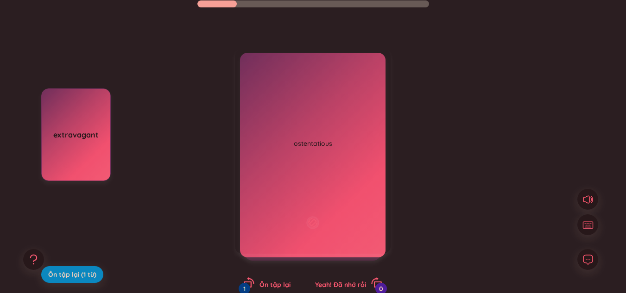
click at [271, 96] on div "trái đạo đức Được thêm vào [DATE]" at bounding box center [313, 151] width 156 height 205
click at [248, 63] on icon at bounding box center [253, 67] width 10 height 8
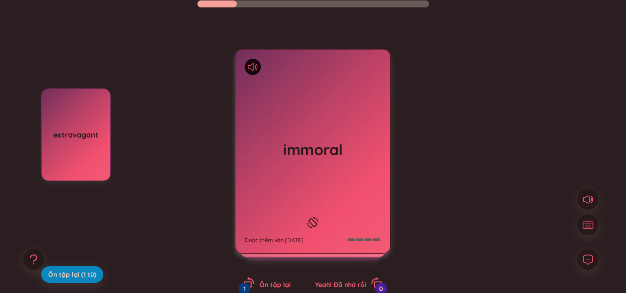
click at [252, 69] on icon at bounding box center [253, 67] width 10 height 8
click at [260, 113] on div "immoral Được thêm vào [DATE]" at bounding box center [312, 152] width 155 height 204
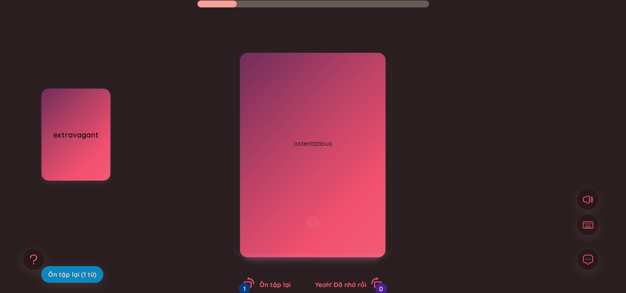
click at [260, 113] on div "trái đạo đức Được thêm vào [DATE]" at bounding box center [313, 151] width 156 height 205
click at [258, 103] on div "immoral Được thêm vào [DATE]" at bounding box center [312, 152] width 155 height 204
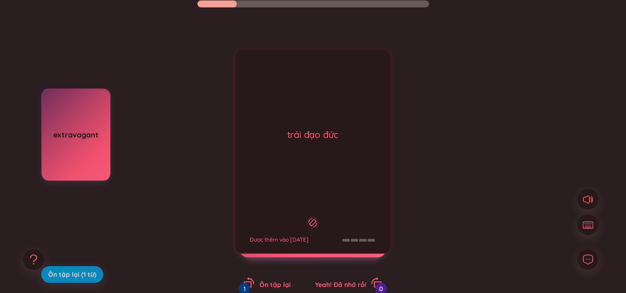
click at [271, 116] on div "trái đạo đức Được thêm vào [DATE]" at bounding box center [313, 151] width 156 height 205
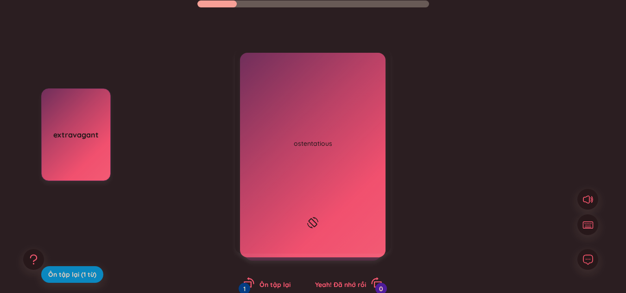
click at [252, 131] on div "immoral Được thêm vào [DATE]" at bounding box center [312, 152] width 155 height 204
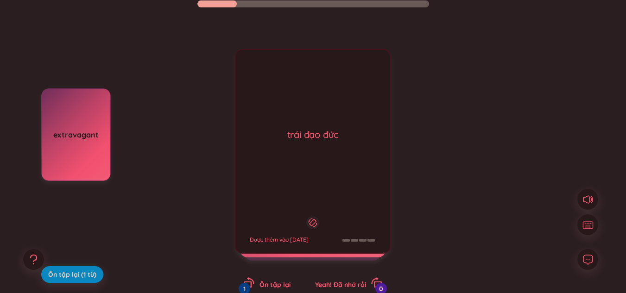
drag, startPoint x: 252, startPoint y: 131, endPoint x: 159, endPoint y: 142, distance: 93.7
click at [159, 142] on div "extravagant Ôn tập lại (1 từ) immoral Được thêm vào [DATE] trái đạo đức Được th…" at bounding box center [313, 160] width 598 height 305
click at [272, 138] on div "trái đạo đức" at bounding box center [312, 134] width 145 height 13
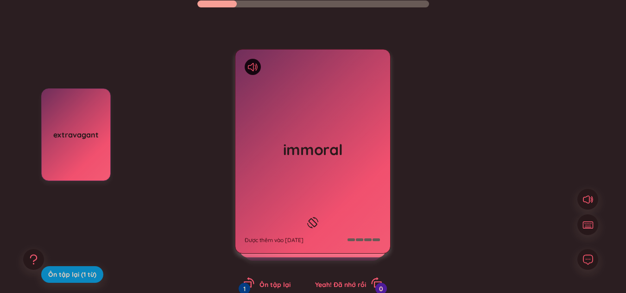
click at [272, 138] on div "immoral Được thêm vào [DATE] trái đạo đức Được thêm vào [DATE]" at bounding box center [313, 151] width 156 height 205
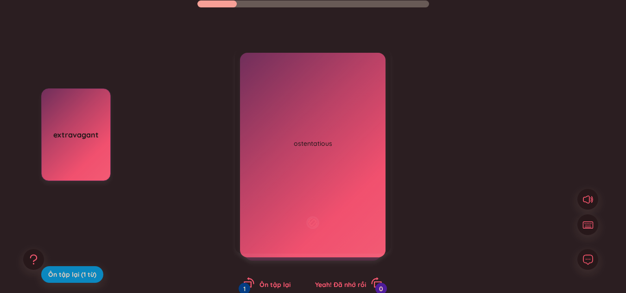
click at [272, 138] on div "trái đạo đức" at bounding box center [312, 134] width 145 height 13
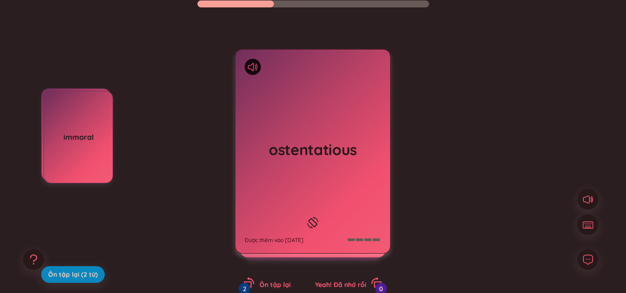
click at [256, 72] on div at bounding box center [253, 67] width 16 height 16
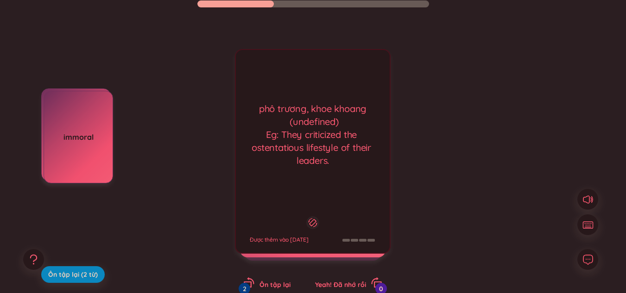
click at [266, 88] on div "phô trương, khoe khoang (undefined) Eg: They criticized the ostentatious lifest…" at bounding box center [313, 151] width 156 height 205
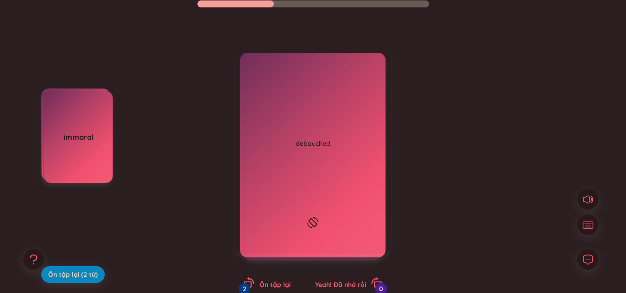
click at [253, 64] on icon at bounding box center [251, 67] width 6 height 8
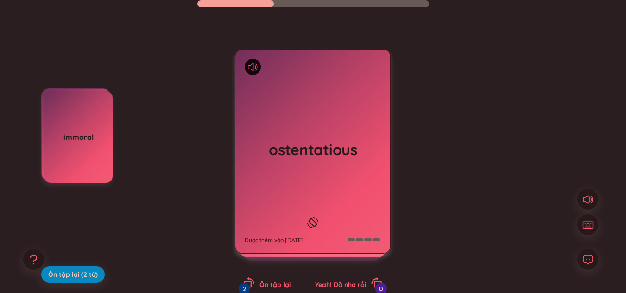
click at [249, 68] on icon at bounding box center [251, 67] width 6 height 8
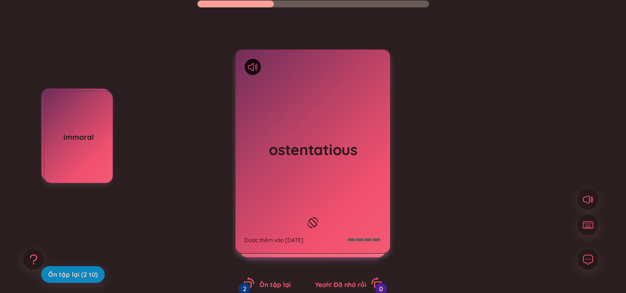
click at [273, 108] on div "ostentatious Được thêm vào [DATE]" at bounding box center [312, 152] width 155 height 204
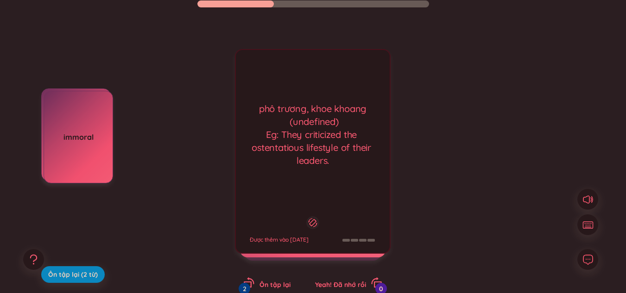
click at [273, 108] on div "phô trương, khoe khoang (undefined) Eg: They criticized the ostentatious lifest…" at bounding box center [312, 134] width 145 height 65
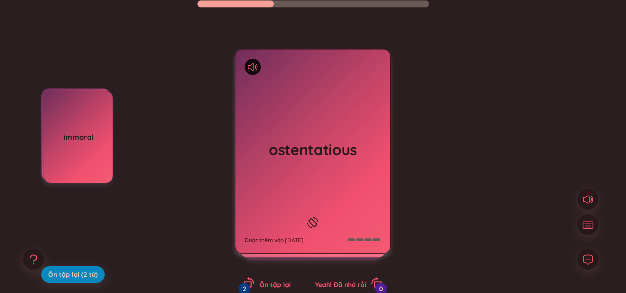
click at [247, 66] on div at bounding box center [253, 67] width 16 height 16
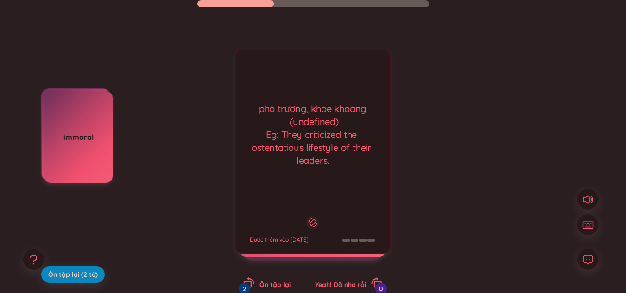
click at [253, 67] on div "phô trương, khoe khoang (undefined) Eg: They criticized the ostentatious lifest…" at bounding box center [313, 151] width 156 height 205
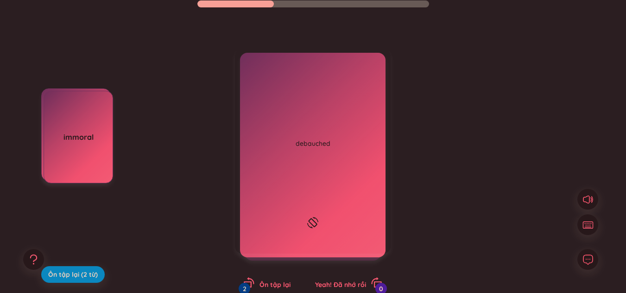
click at [252, 66] on icon at bounding box center [253, 67] width 10 height 8
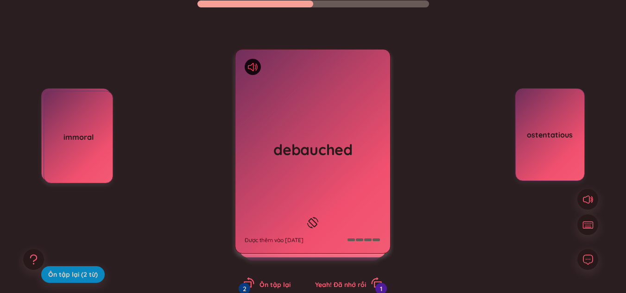
click at [248, 70] on icon at bounding box center [253, 67] width 10 height 8
click at [251, 67] on icon at bounding box center [253, 67] width 10 height 8
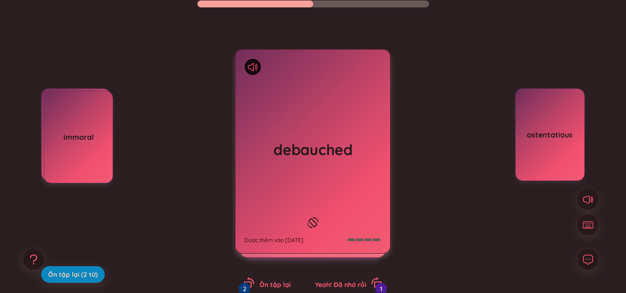
click at [326, 231] on div "debauched Được thêm vào [DATE] trụy lạc Được thêm vào [DATE]" at bounding box center [313, 151] width 156 height 205
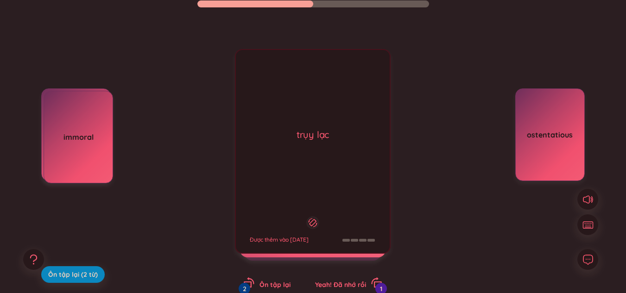
click at [342, 190] on div "trụy lạc Được thêm vào [DATE]" at bounding box center [313, 151] width 156 height 205
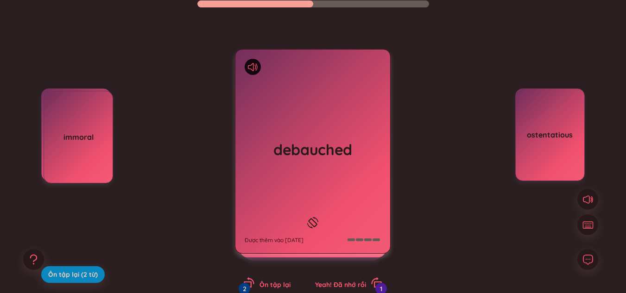
click at [243, 69] on div "debauched Được thêm vào [DATE]" at bounding box center [312, 152] width 155 height 204
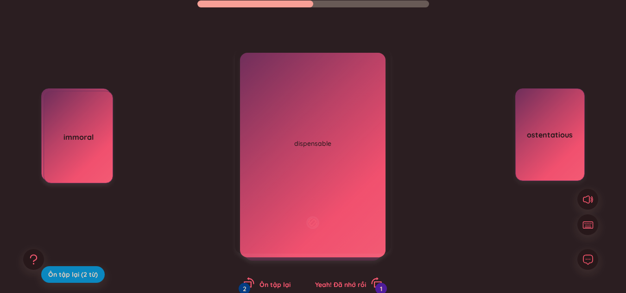
click at [267, 64] on div "trụy lạc Được thêm vào [DATE]" at bounding box center [313, 151] width 156 height 205
click at [256, 62] on div at bounding box center [253, 67] width 16 height 16
click at [256, 70] on div "trụy lạc Được thêm vào [DATE]" at bounding box center [313, 151] width 156 height 205
click at [254, 67] on icon at bounding box center [253, 67] width 10 height 8
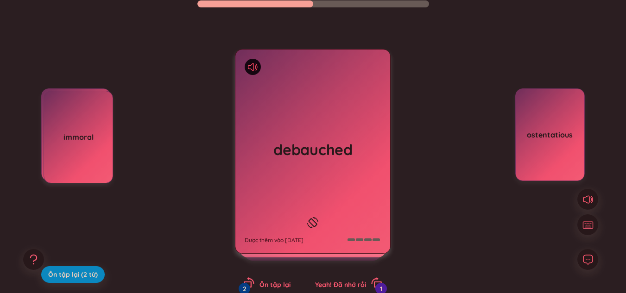
click at [254, 67] on icon at bounding box center [253, 67] width 10 height 8
click at [250, 64] on icon at bounding box center [253, 67] width 10 height 8
click at [249, 65] on icon at bounding box center [251, 67] width 6 height 8
click at [310, 149] on h1 "debauched" at bounding box center [313, 149] width 136 height 20
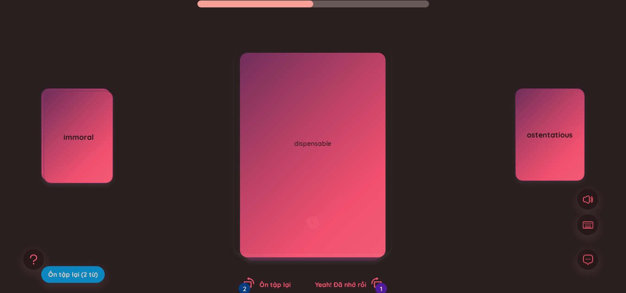
click at [310, 149] on div "trụy lạc Được thêm vào [DATE]" at bounding box center [313, 151] width 156 height 205
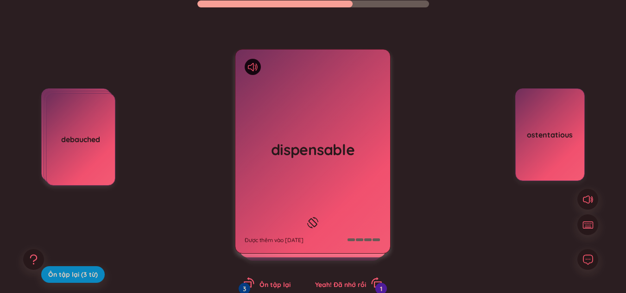
click at [305, 134] on div "dispensable Được thêm vào [DATE]" at bounding box center [312, 152] width 155 height 204
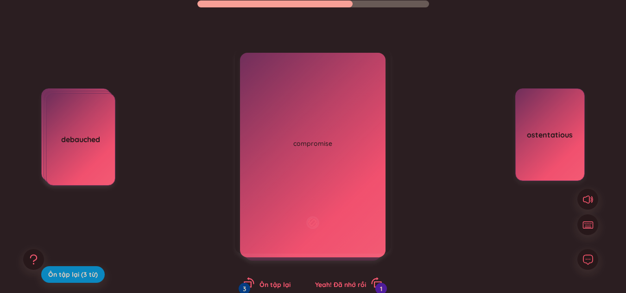
click at [305, 134] on div "có thể bỏ qua, không cần thiết (undefined) Eg: [DEMOGRAPHIC_DATA] workers are c…" at bounding box center [312, 134] width 145 height 65
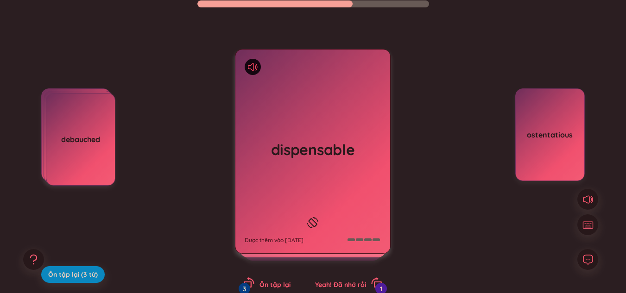
click at [252, 69] on icon at bounding box center [253, 67] width 10 height 8
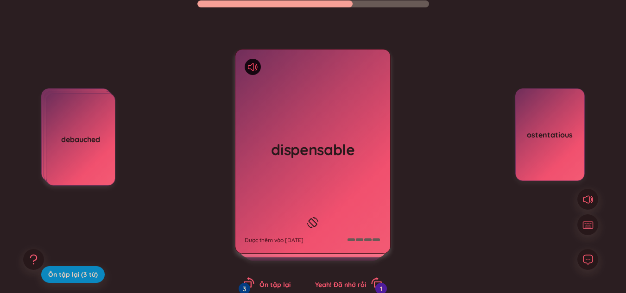
click at [252, 69] on icon at bounding box center [253, 67] width 10 height 8
click at [272, 126] on div "dispensable Được thêm vào [DATE]" at bounding box center [312, 152] width 155 height 204
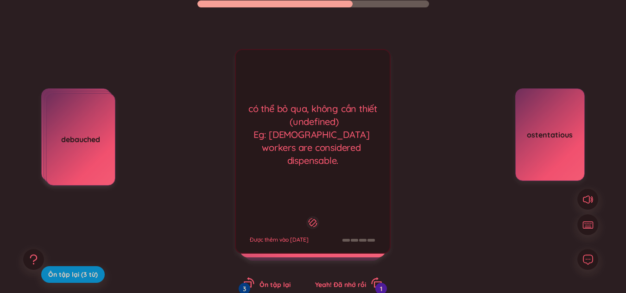
click at [308, 172] on div "có thể bỏ qua, không cần thiết (undefined) Eg: [DEMOGRAPHIC_DATA] workers are c…" at bounding box center [313, 151] width 156 height 205
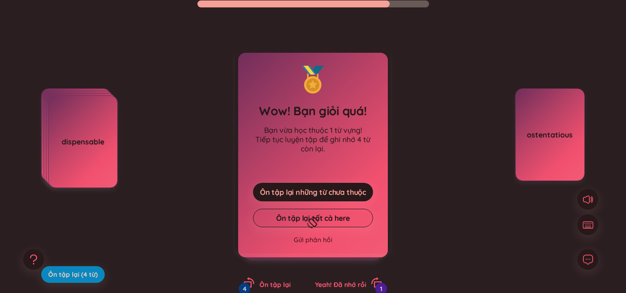
click at [267, 97] on div "compromise Được thêm vào [DATE]" at bounding box center [312, 152] width 155 height 204
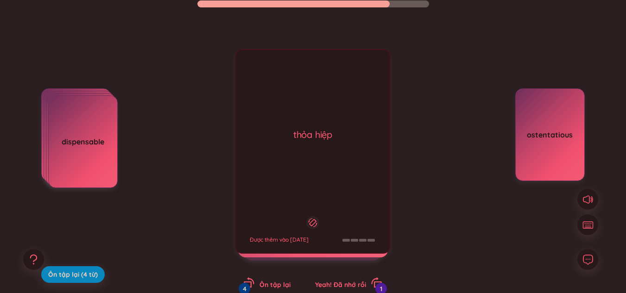
click at [267, 97] on div "thỏa hiệp Được thêm vào [DATE]" at bounding box center [313, 151] width 156 height 205
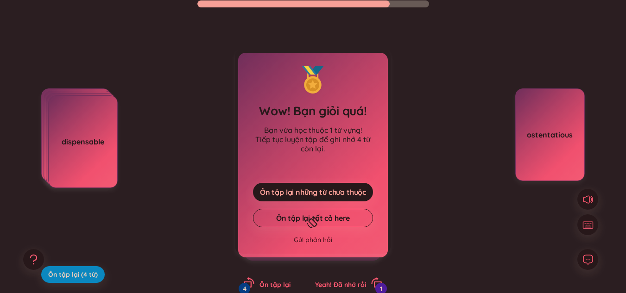
click at [250, 59] on div at bounding box center [253, 67] width 16 height 16
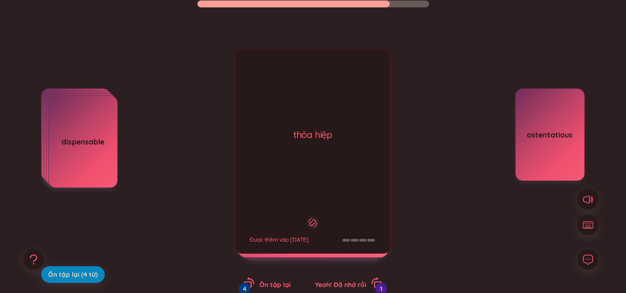
click at [266, 83] on div "thỏa hiệp Được thêm vào [DATE]" at bounding box center [313, 151] width 156 height 205
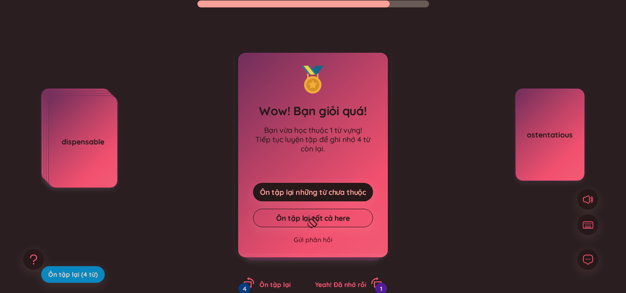
click at [252, 65] on icon at bounding box center [253, 67] width 10 height 8
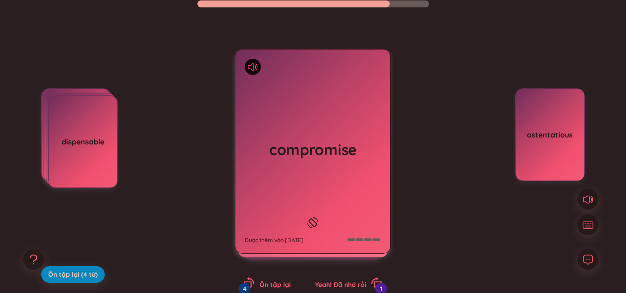
click at [252, 66] on icon at bounding box center [253, 67] width 10 height 8
click at [251, 68] on icon at bounding box center [253, 67] width 10 height 8
click at [250, 67] on icon at bounding box center [253, 67] width 10 height 8
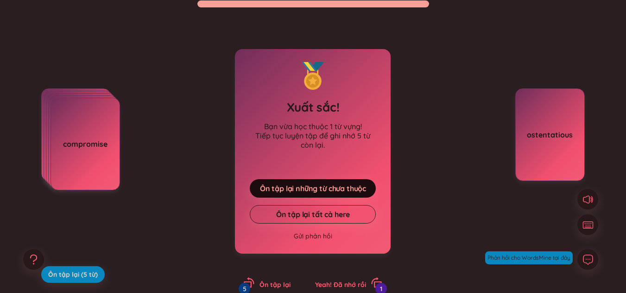
click at [331, 197] on button "Ôn tập lại những từ chưa thuộc" at bounding box center [313, 188] width 126 height 19
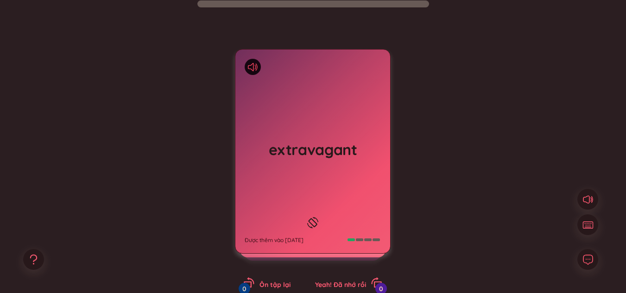
click at [254, 66] on icon at bounding box center [253, 67] width 10 height 8
click at [254, 67] on icon at bounding box center [253, 67] width 10 height 8
click at [300, 120] on div "extravagant Được thêm vào [DATE]" at bounding box center [312, 152] width 155 height 204
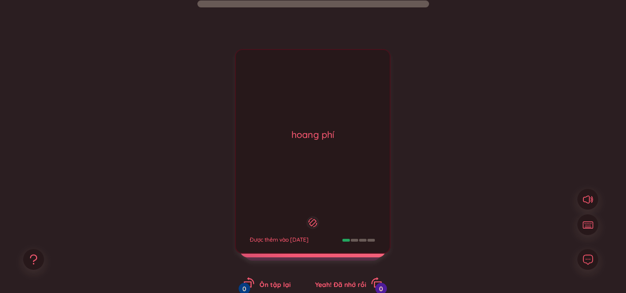
click at [300, 120] on div "hoang phí Được thêm vào [DATE]" at bounding box center [313, 151] width 156 height 205
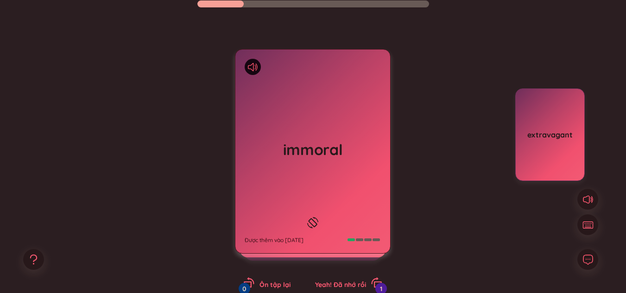
click at [283, 170] on div "immoral Được thêm vào [DATE]" at bounding box center [312, 152] width 155 height 204
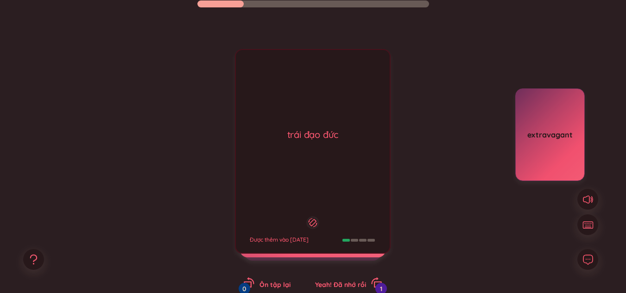
click at [283, 170] on div "trái đạo đức Được thêm vào [DATE]" at bounding box center [313, 151] width 156 height 205
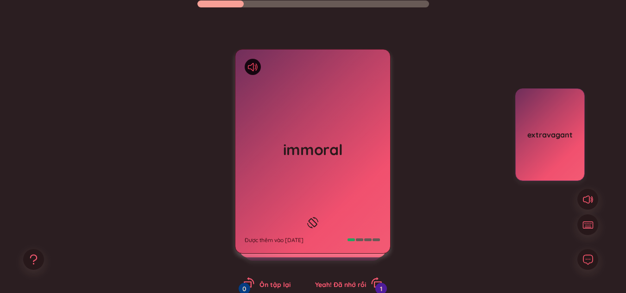
click at [251, 63] on icon at bounding box center [253, 67] width 10 height 8
click at [251, 61] on div at bounding box center [253, 67] width 16 height 16
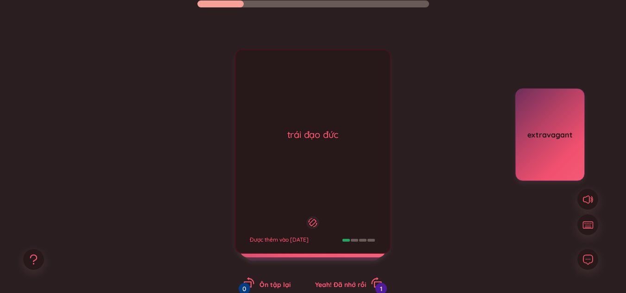
click at [243, 99] on div "trái đạo đức Được thêm vào [DATE]" at bounding box center [313, 151] width 156 height 205
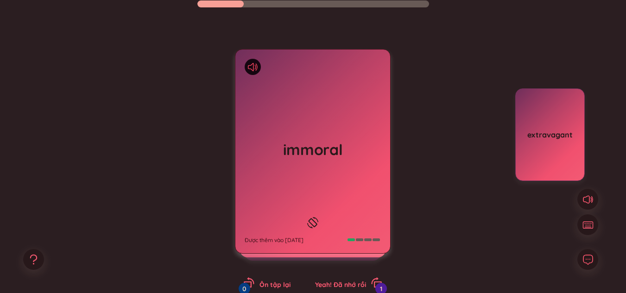
click at [258, 68] on icon at bounding box center [253, 67] width 10 height 8
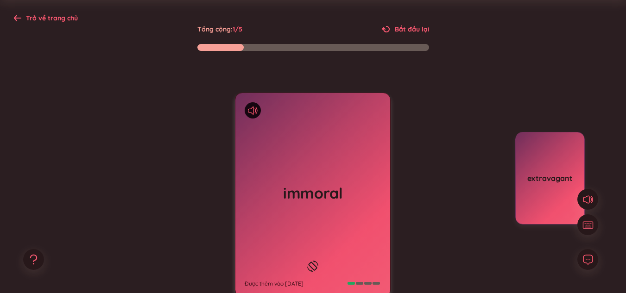
scroll to position [0, 0]
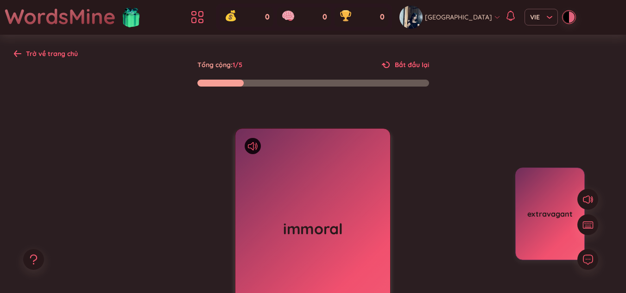
drag, startPoint x: 233, startPoint y: 94, endPoint x: 137, endPoint y: 165, distance: 120.5
click at [137, 165] on div "immoral Được thêm vào [DATE] trái đạo đức Được thêm vào [DATE] debauched Ôn tập…" at bounding box center [313, 240] width 598 height 305
click at [255, 144] on icon at bounding box center [253, 146] width 10 height 8
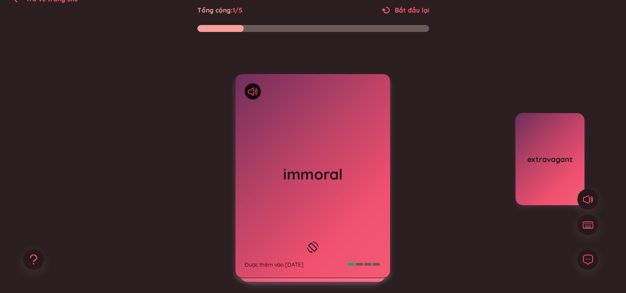
scroll to position [55, 0]
click at [267, 176] on h1 "immoral" at bounding box center [313, 174] width 136 height 20
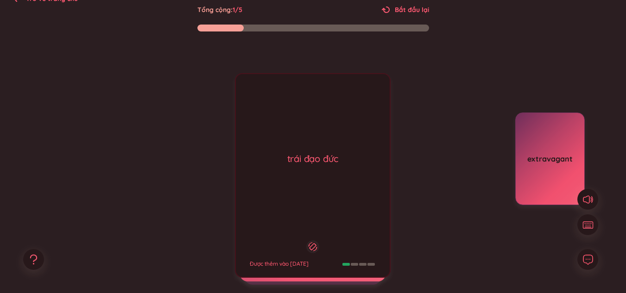
click at [267, 176] on div "trái đạo đức Được thêm vào [DATE]" at bounding box center [313, 175] width 156 height 205
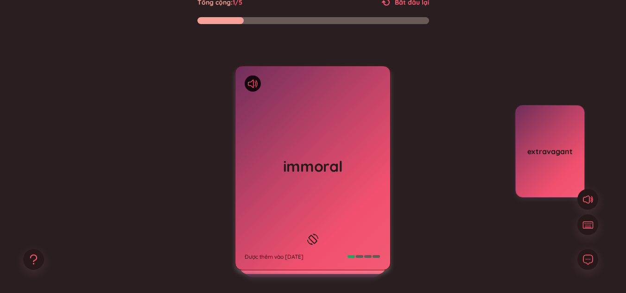
scroll to position [63, 0]
click at [264, 173] on h1 "immoral" at bounding box center [313, 166] width 136 height 20
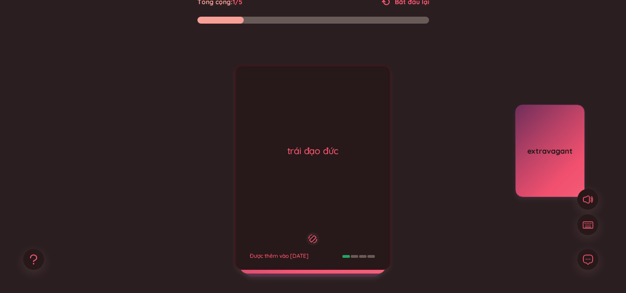
click at [264, 173] on div "immoral Được thêm vào [DATE] trái đạo đức Được thêm vào [DATE]" at bounding box center [313, 167] width 156 height 205
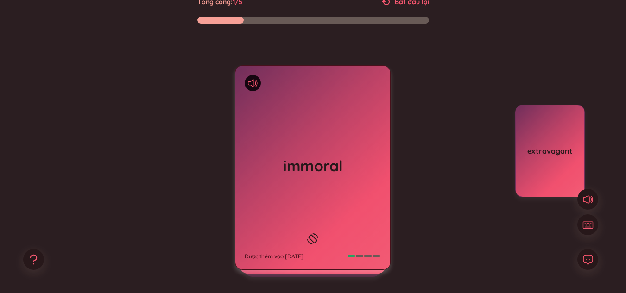
click at [264, 173] on h1 "immoral" at bounding box center [313, 166] width 136 height 20
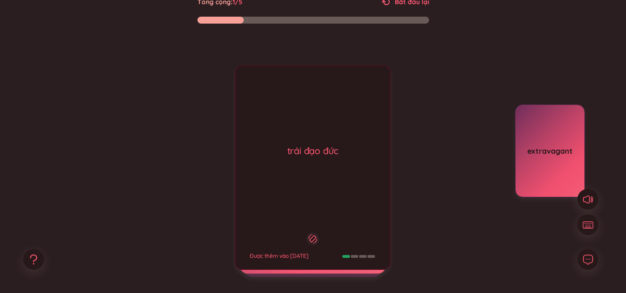
click at [264, 173] on div "trái đạo đức Được thêm vào [DATE]" at bounding box center [313, 167] width 156 height 205
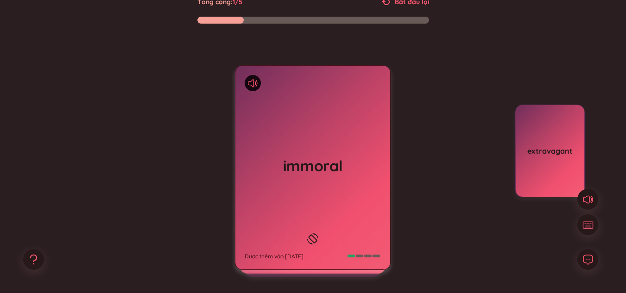
click at [190, 180] on div "immoral Được thêm vào [DATE] trái đạo đức Được thêm vào [DATE] debauched Ôn tập…" at bounding box center [313, 177] width 598 height 305
click at [144, 173] on div at bounding box center [110, 197] width 139 height 185
drag, startPoint x: 144, startPoint y: 173, endPoint x: 285, endPoint y: 163, distance: 141.7
click at [285, 163] on div "immoral Được thêm vào [DATE] trái đạo đức Được thêm vào [DATE] debauched Ôn tập…" at bounding box center [313, 177] width 598 height 305
click at [285, 163] on h1 "immoral" at bounding box center [313, 166] width 136 height 20
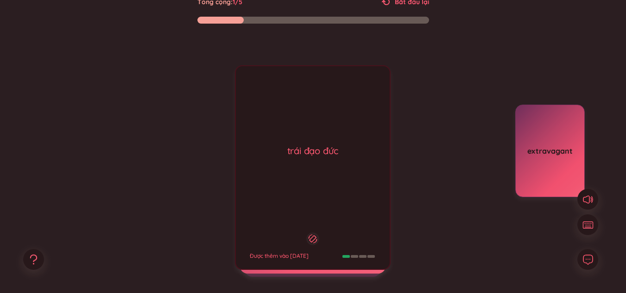
click at [244, 157] on div "trái đạo đức" at bounding box center [312, 151] width 145 height 13
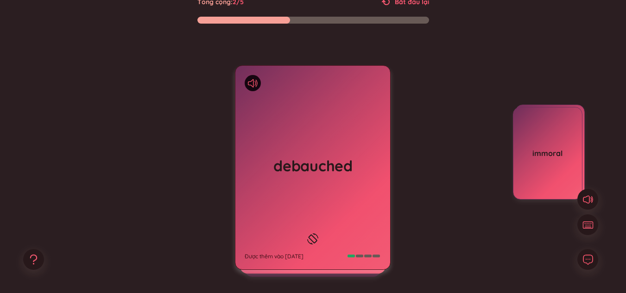
click at [266, 196] on div "debauched Được thêm vào [DATE]" at bounding box center [312, 168] width 155 height 204
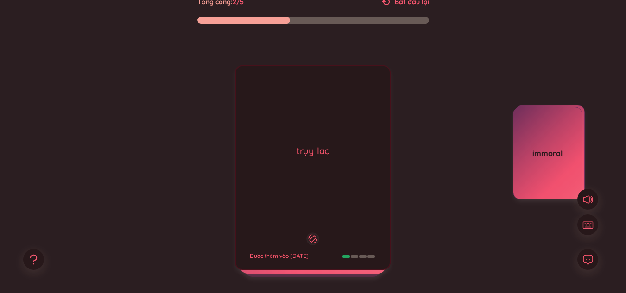
click at [268, 195] on div "trụy lạc Được thêm vào [DATE]" at bounding box center [313, 167] width 156 height 205
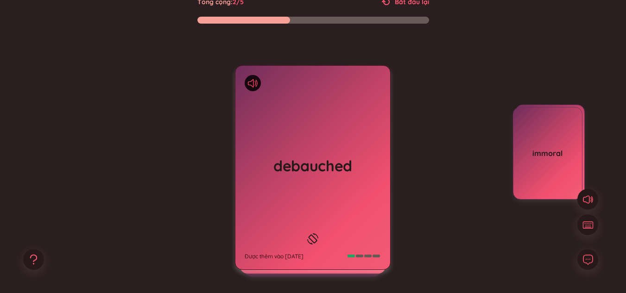
click at [253, 84] on icon at bounding box center [253, 83] width 10 height 8
click at [254, 84] on icon at bounding box center [253, 83] width 10 height 8
click at [254, 85] on icon at bounding box center [253, 83] width 10 height 8
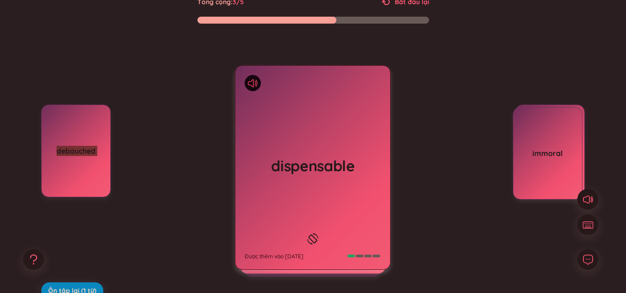
click at [252, 82] on icon at bounding box center [253, 83] width 10 height 8
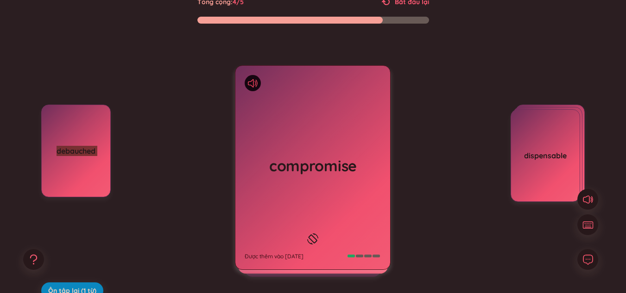
click at [252, 83] on icon at bounding box center [253, 83] width 10 height 8
click at [564, 168] on div "dispensable" at bounding box center [544, 155] width 69 height 93
click at [361, 177] on div "compromise Được thêm vào [DATE]" at bounding box center [312, 168] width 155 height 204
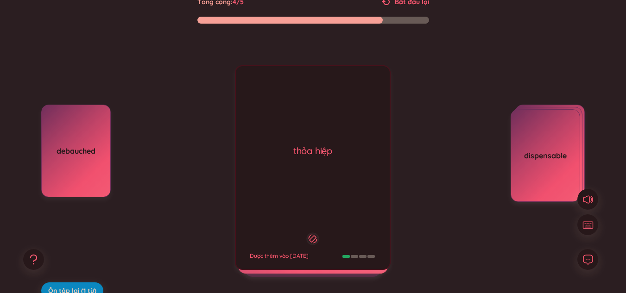
click at [317, 133] on div "thỏa hiệp Được thêm vào [DATE]" at bounding box center [313, 167] width 156 height 205
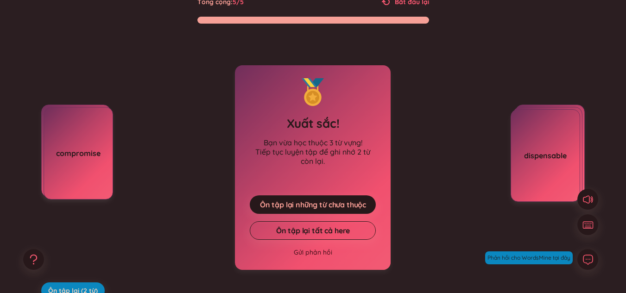
click at [305, 135] on div "Xuất sắc! Bạn vừa học thuộc 3 từ vựng! Tiếp tục luyện tập để ghi nhớ 2 từ còn l…" at bounding box center [313, 151] width 156 height 176
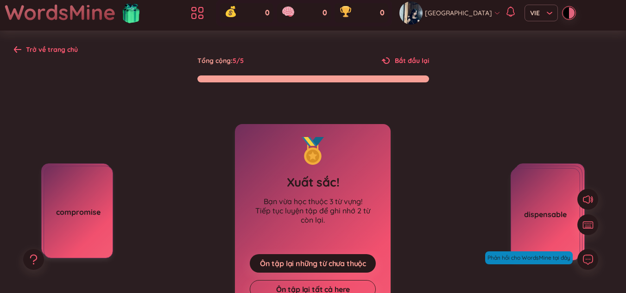
scroll to position [0, 0]
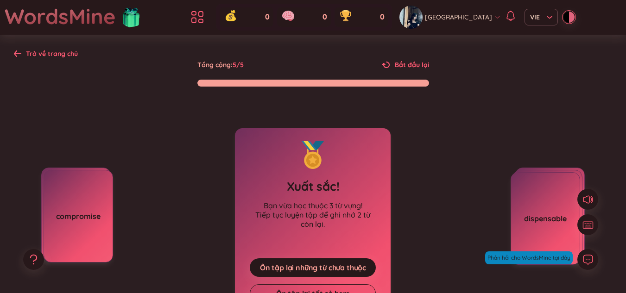
click at [15, 54] on icon at bounding box center [17, 53] width 7 height 6
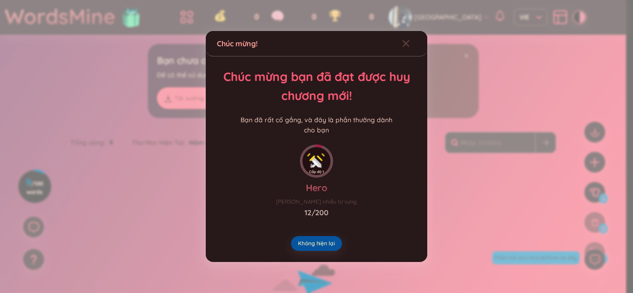
click at [328, 244] on span "Không hiện lại" at bounding box center [316, 243] width 37 height 7
